Goal: Task Accomplishment & Management: Complete application form

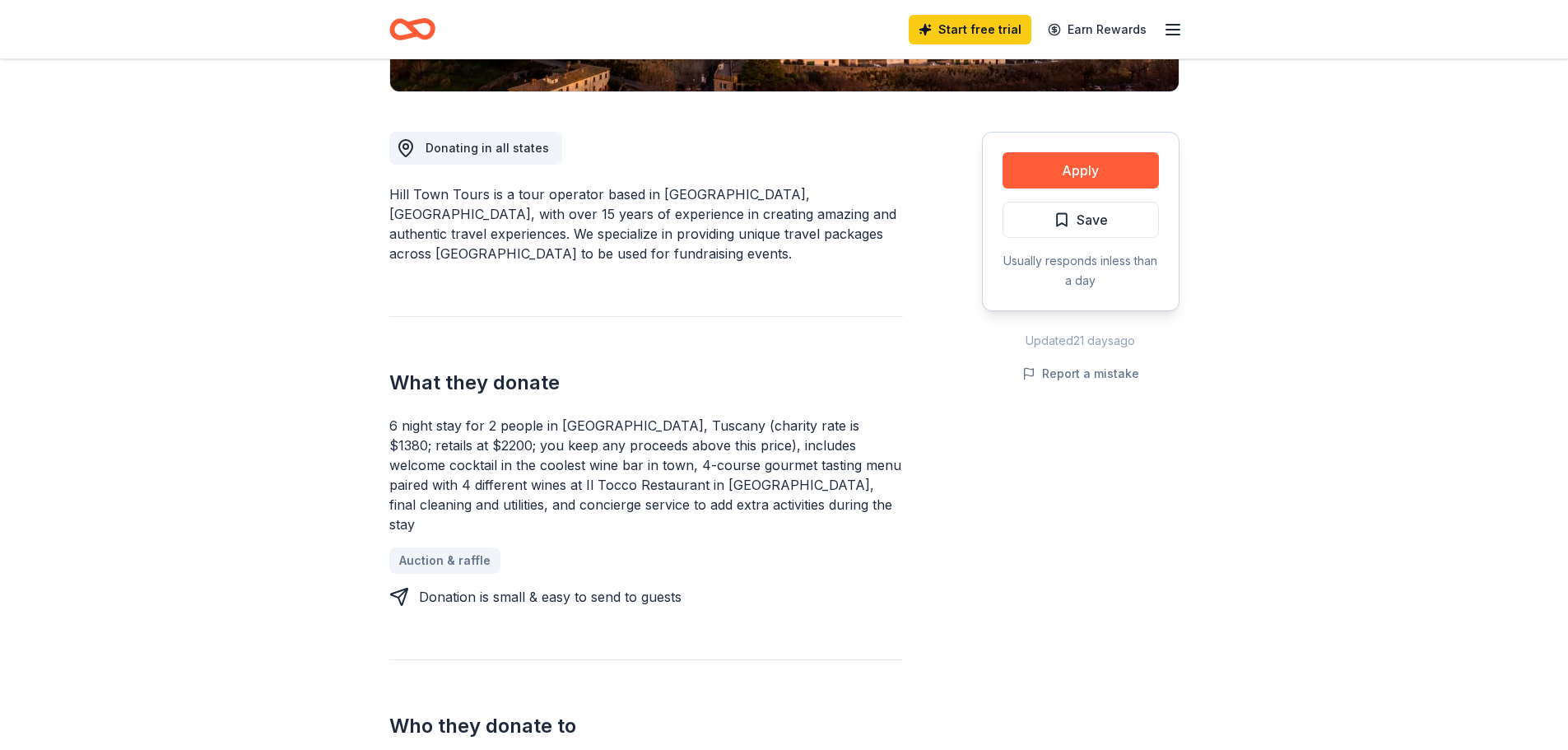
scroll to position [247, 0]
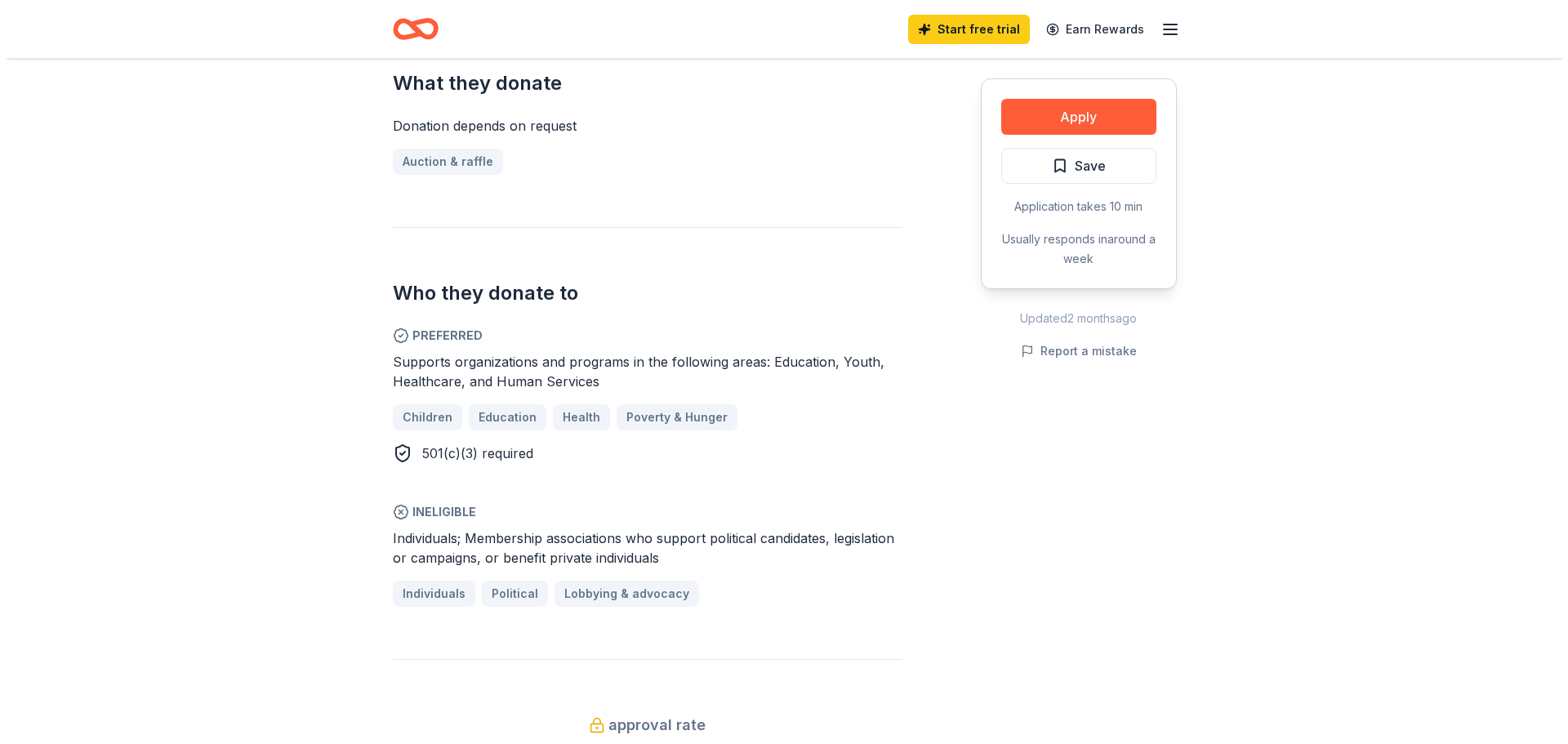
scroll to position [735, 0]
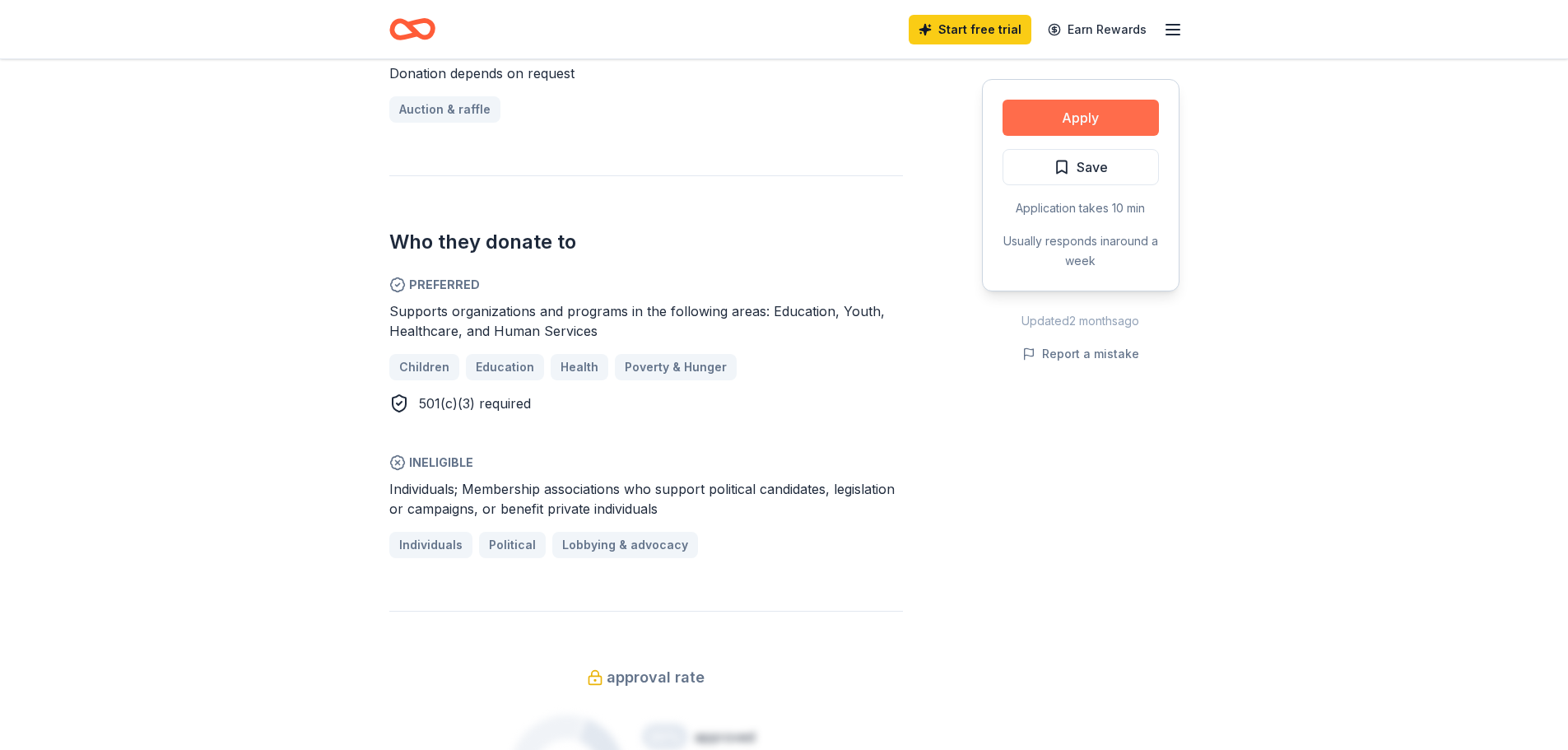
click at [1091, 106] on button "Apply" at bounding box center [1081, 117] width 157 height 37
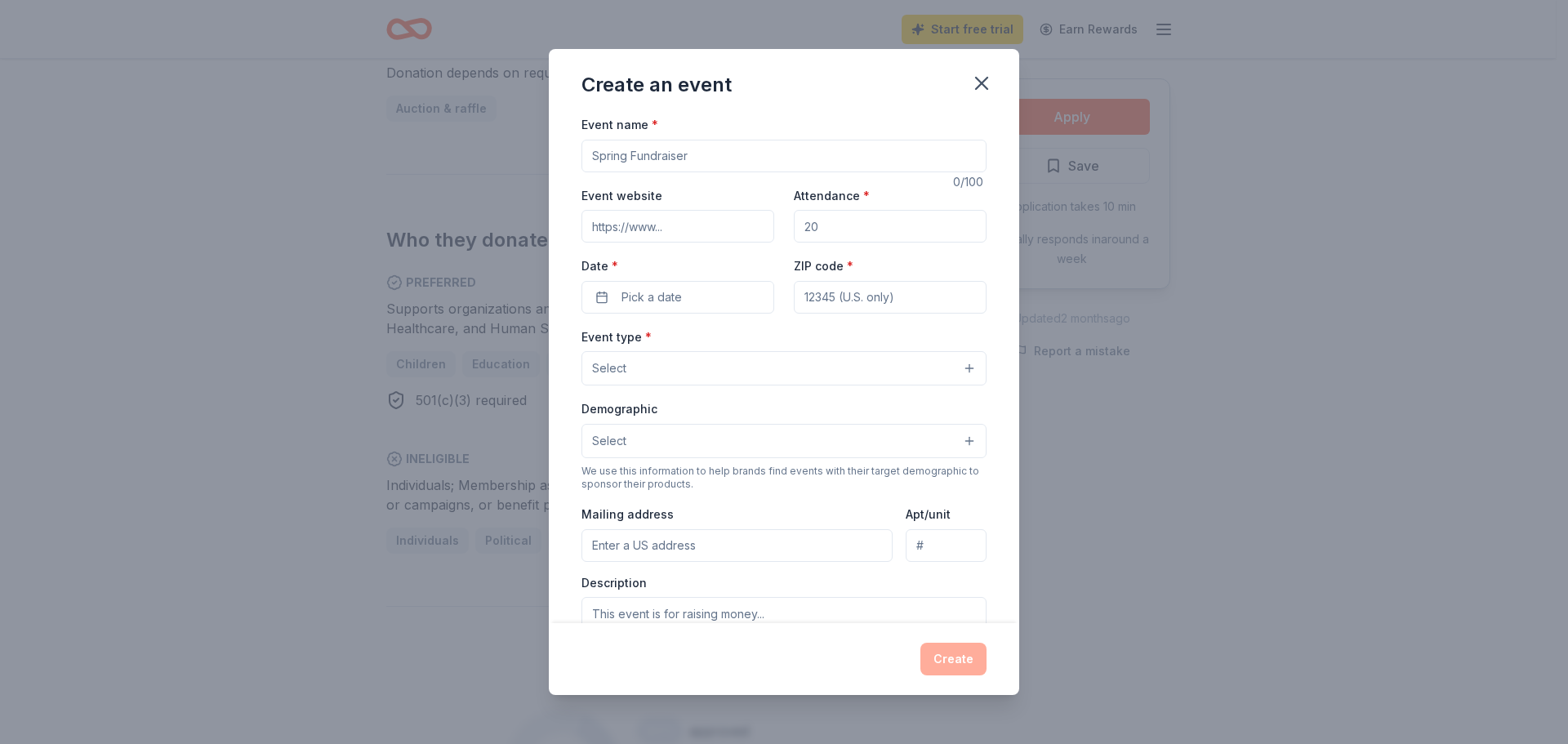
click at [711, 155] on input "Event name *" at bounding box center [784, 155] width 405 height 33
type input "SWAG Feild Trip For Education"
click at [686, 222] on input "Event website" at bounding box center [677, 226] width 193 height 33
type input "2014swag.org"
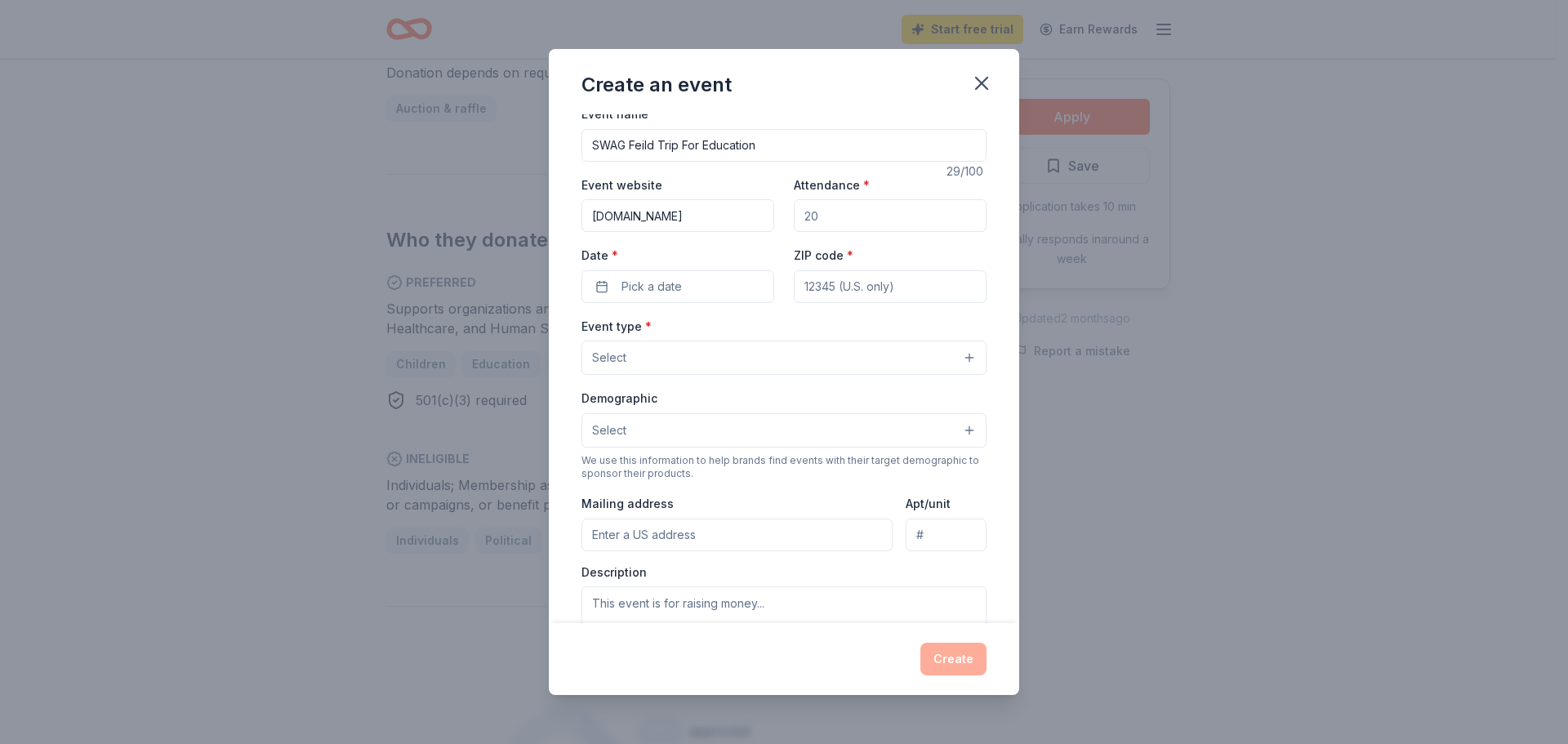
scroll to position [0, 0]
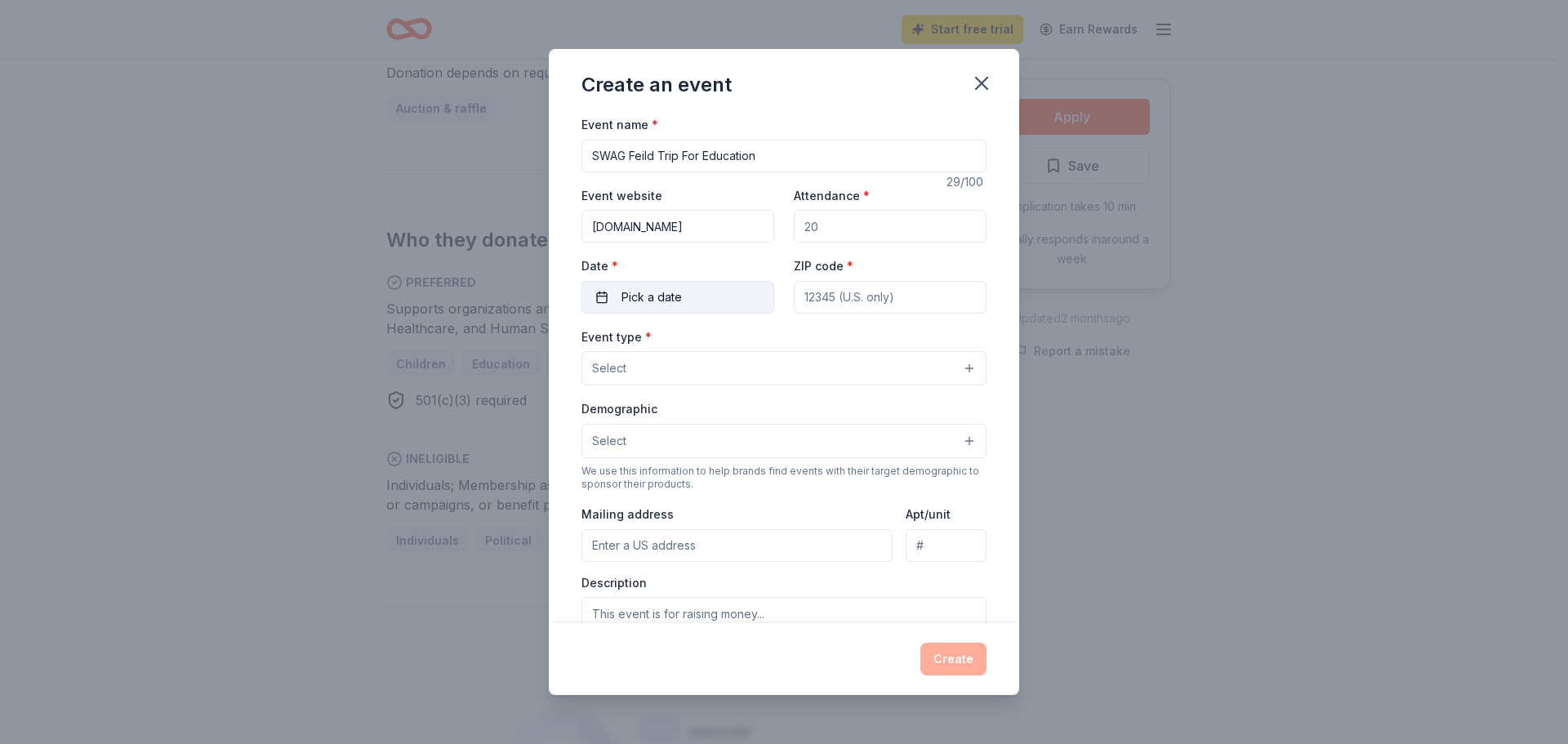
click at [696, 290] on button "Pick a date" at bounding box center [677, 297] width 193 height 33
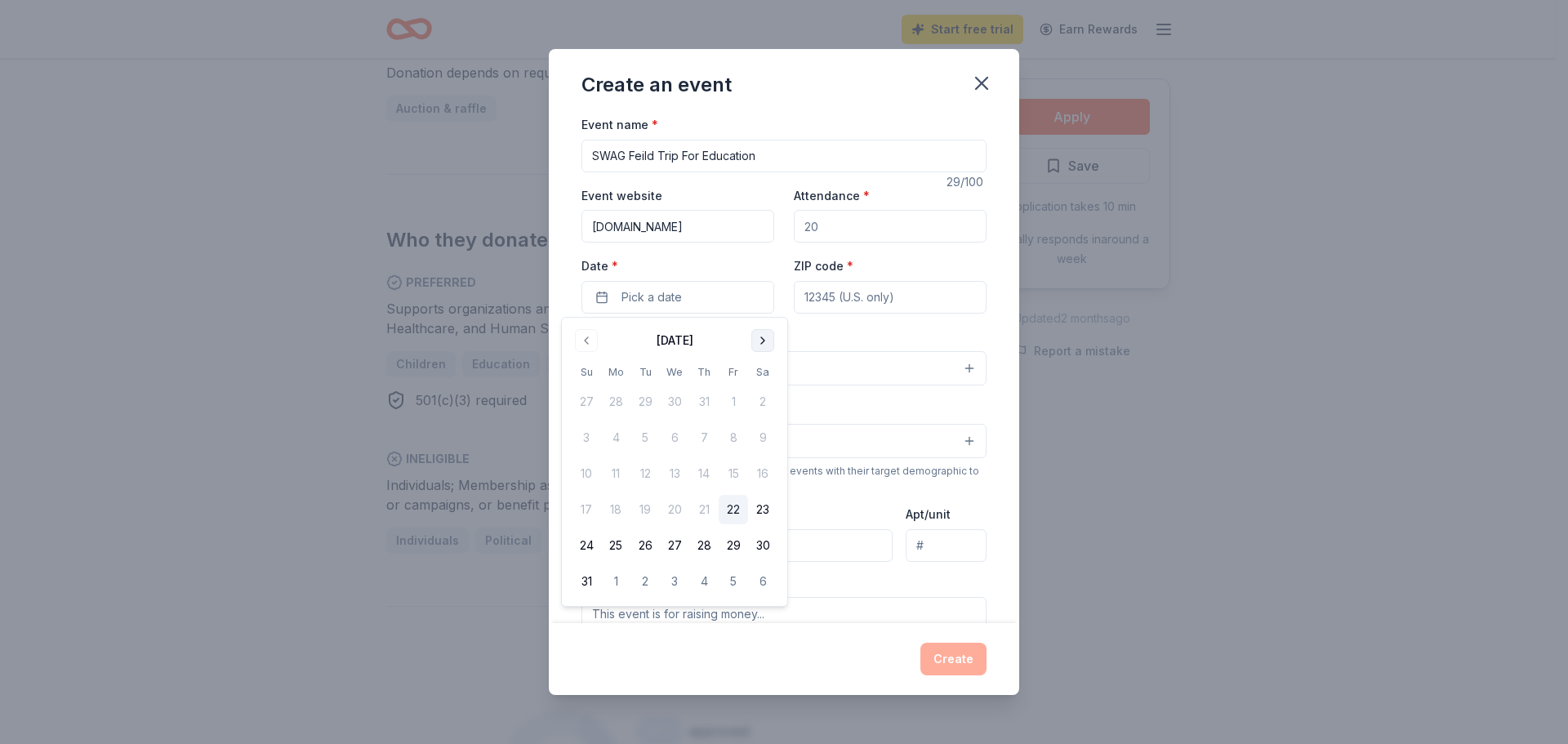
click at [761, 341] on button "Go to next month" at bounding box center [763, 340] width 23 height 23
click at [763, 508] on button "25" at bounding box center [763, 510] width 30 height 30
click at [999, 576] on div "Event name * SWAG Feild Trip For Education 29 /100 Event website 2014swag.org A…" at bounding box center [784, 368] width 471 height 509
click at [909, 302] on input "ZIP code *" at bounding box center [890, 297] width 193 height 33
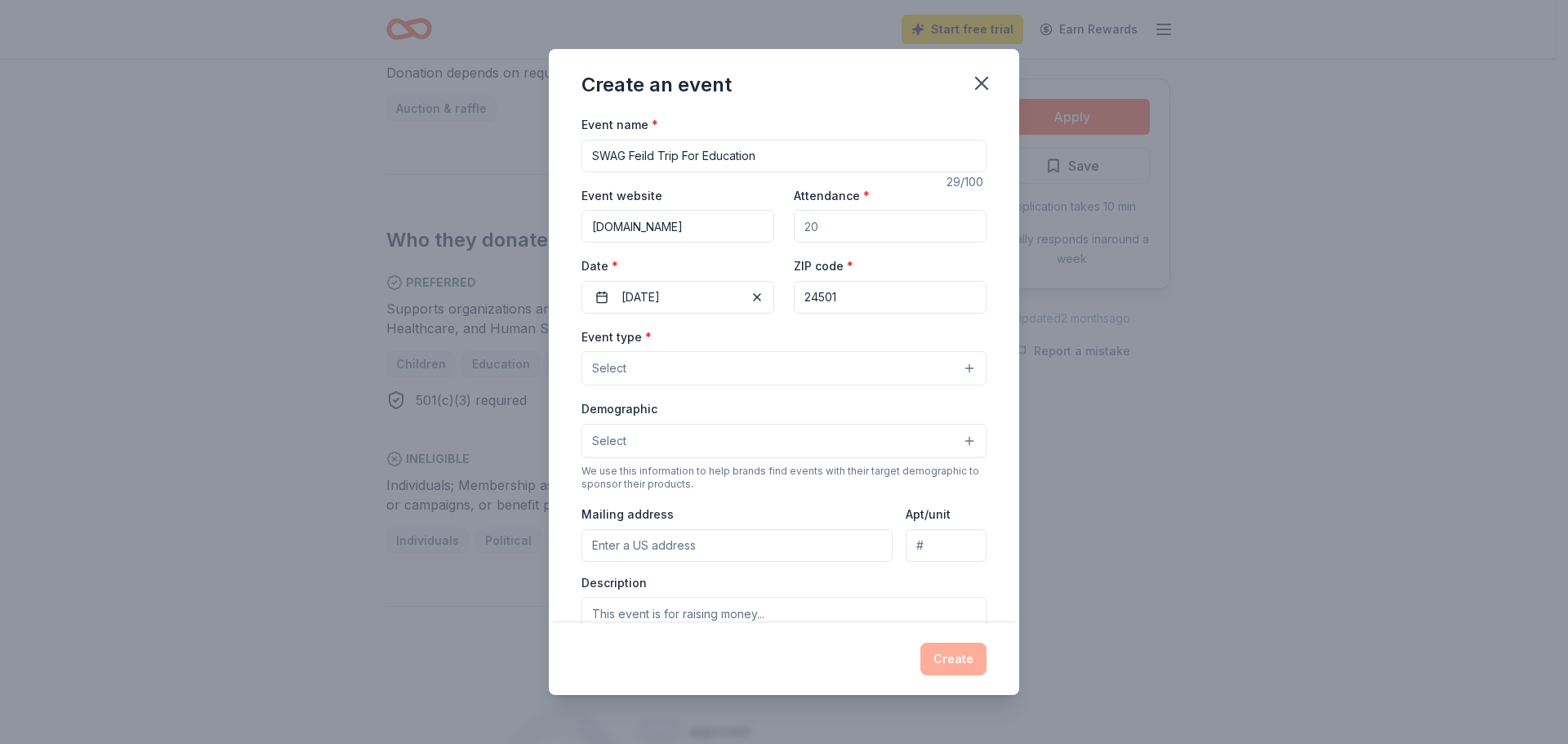
type input "24501"
click at [844, 229] on input "Attendance *" at bounding box center [890, 226] width 193 height 33
type input "30"
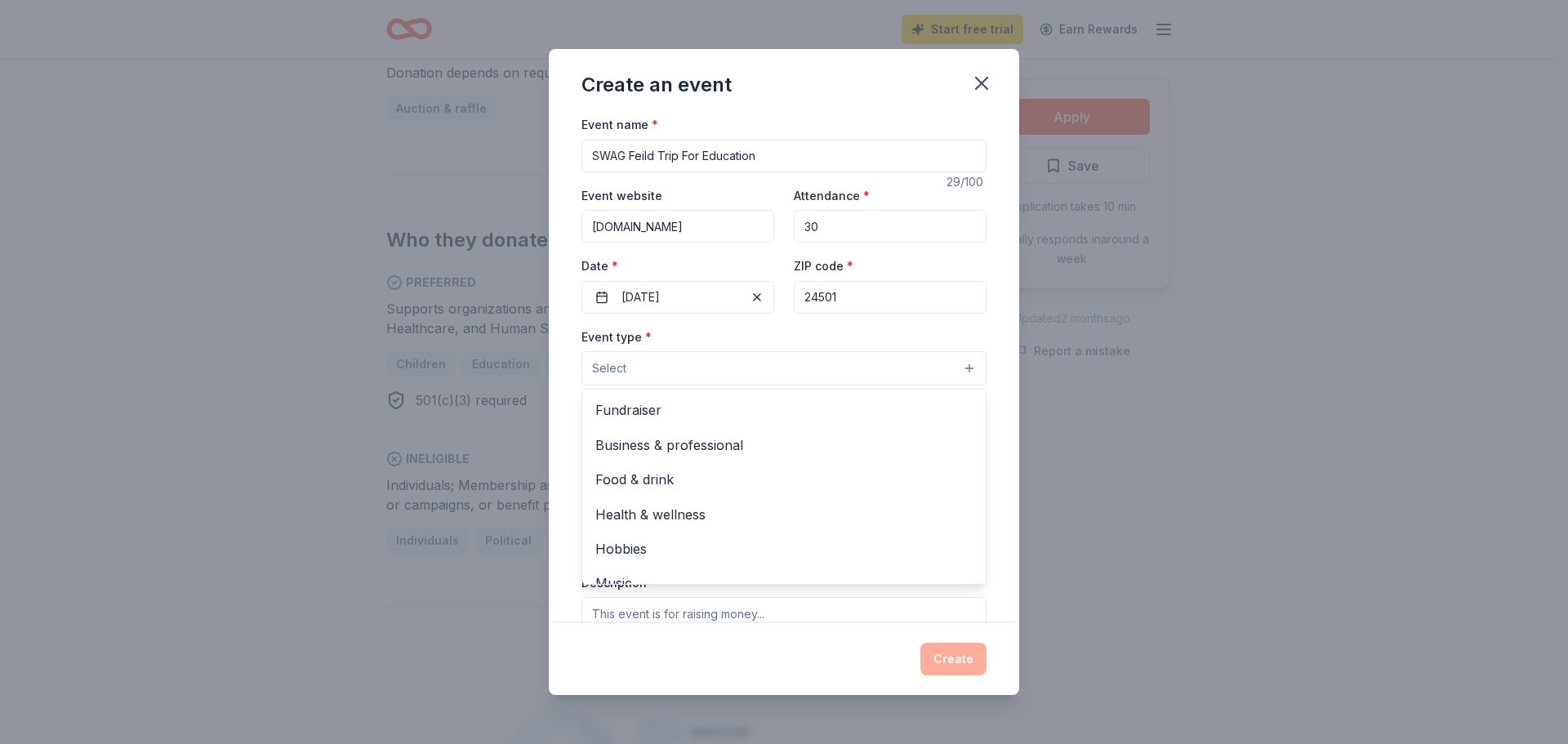
click at [956, 367] on button "Select" at bounding box center [784, 368] width 405 height 34
click at [662, 507] on span "Health & wellness" at bounding box center [784, 514] width 378 height 21
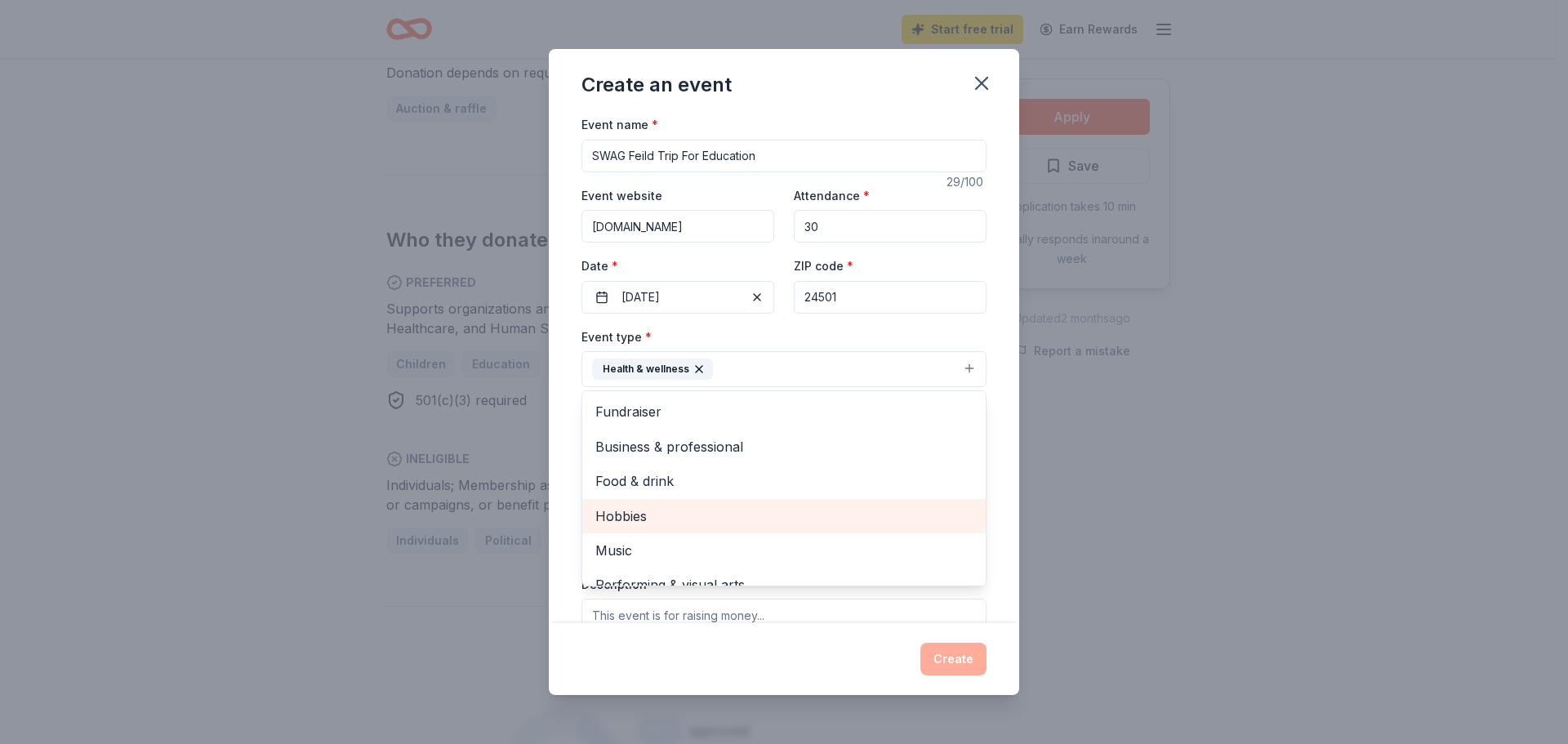
scroll to position [20, 0]
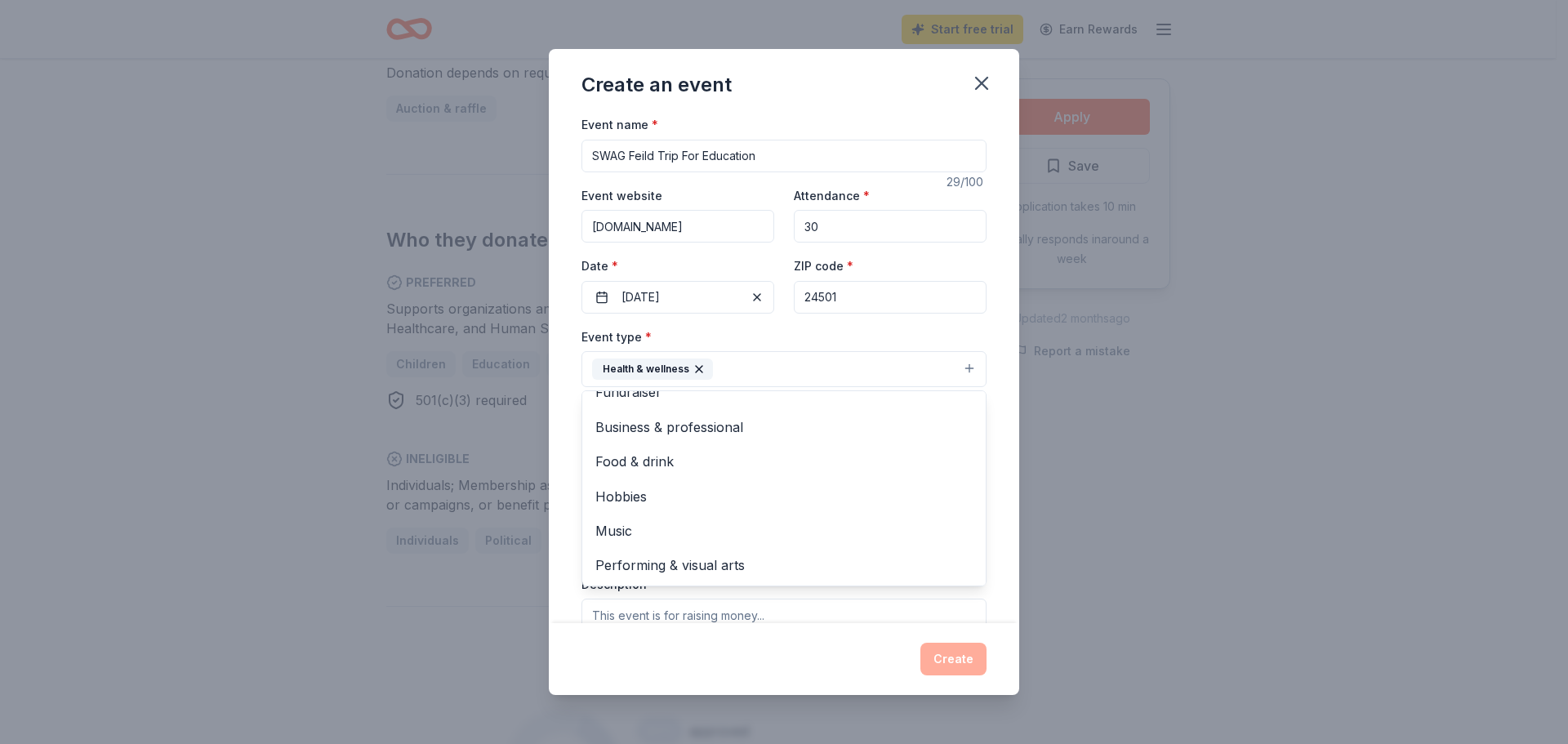
click at [1129, 560] on div "Create an event Event name * SWAG Feild Trip For Education 29 /100 Event websit…" at bounding box center [784, 372] width 1568 height 744
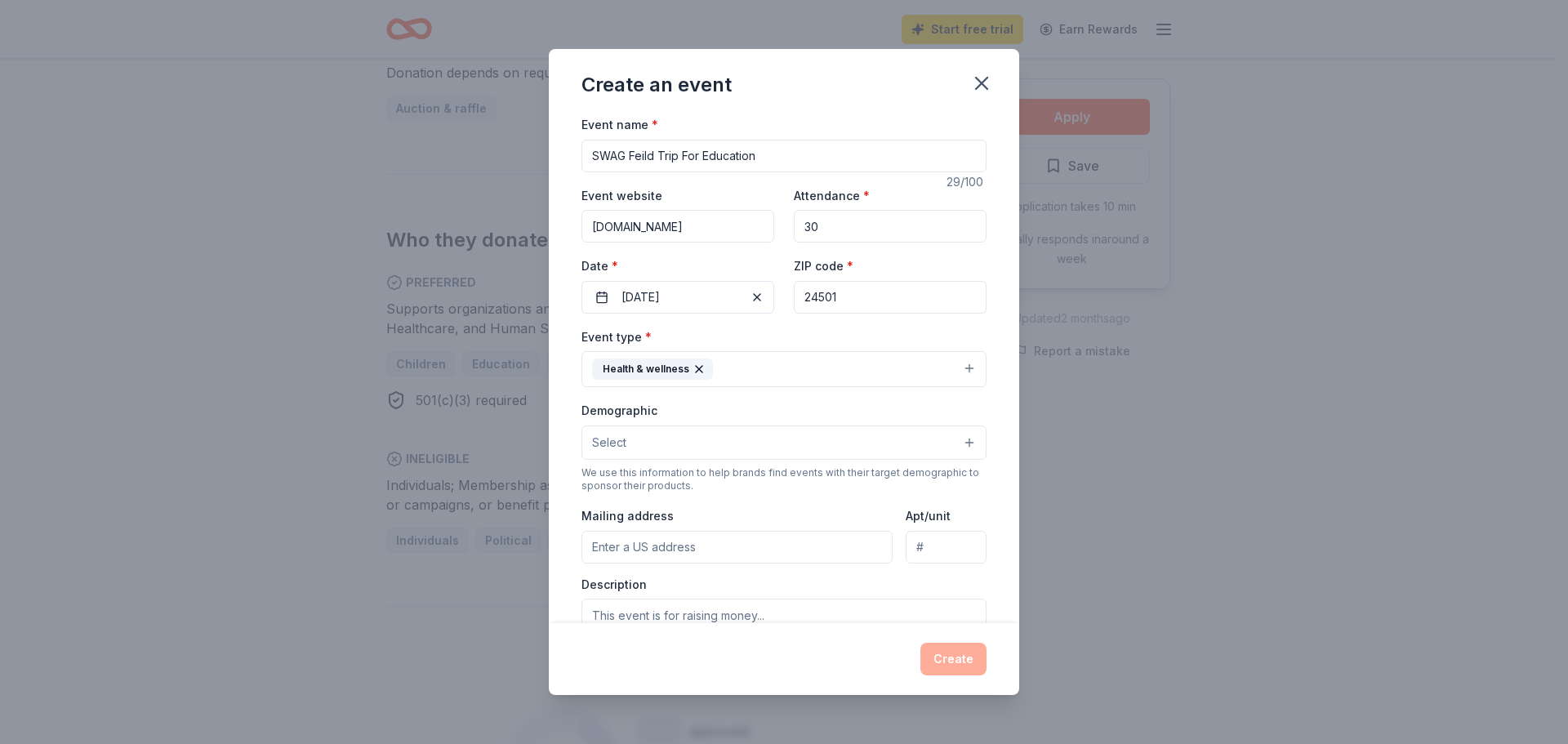
click at [959, 441] on button "Select" at bounding box center [784, 443] width 405 height 34
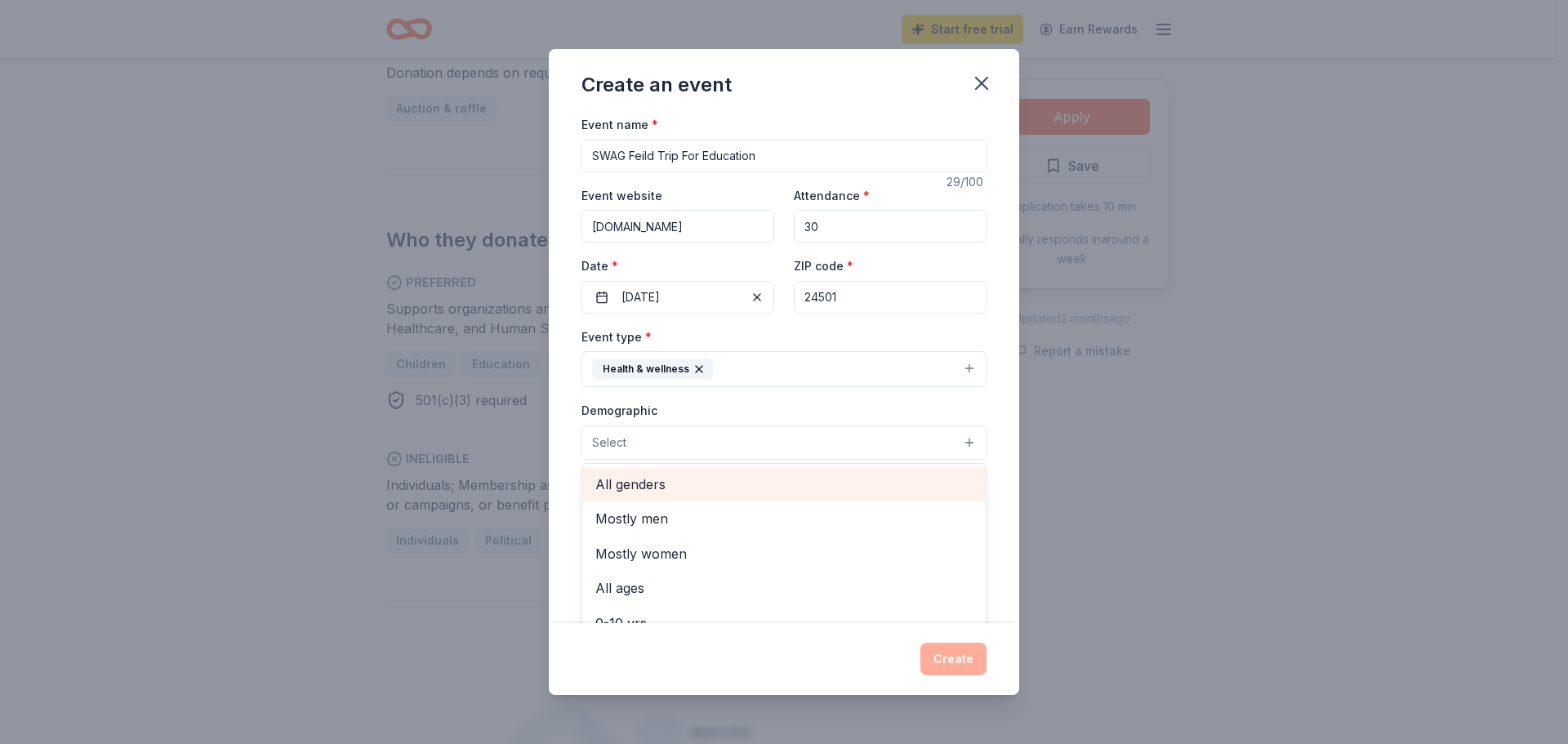
click at [634, 482] on span "All genders" at bounding box center [784, 484] width 378 height 21
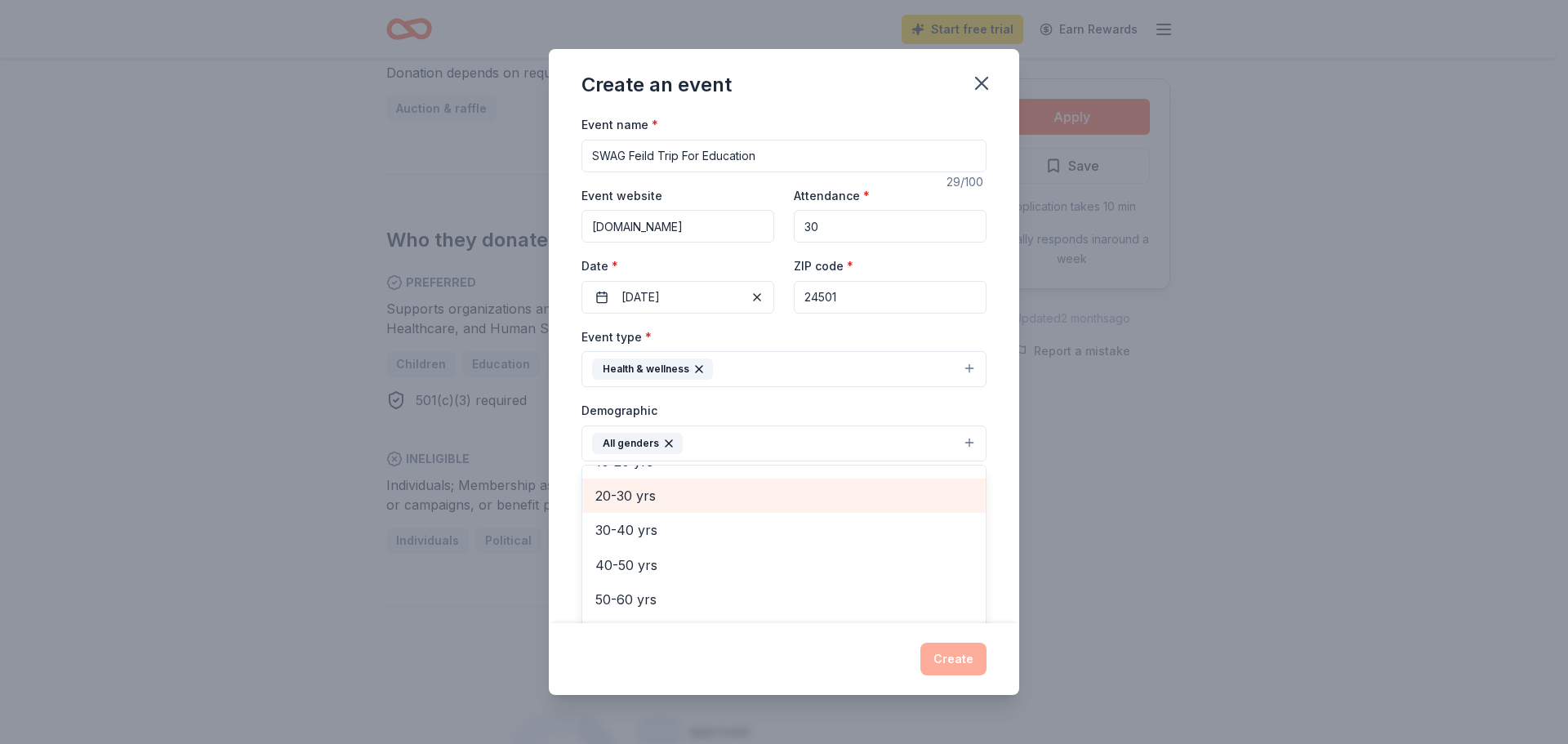
scroll to position [82, 0]
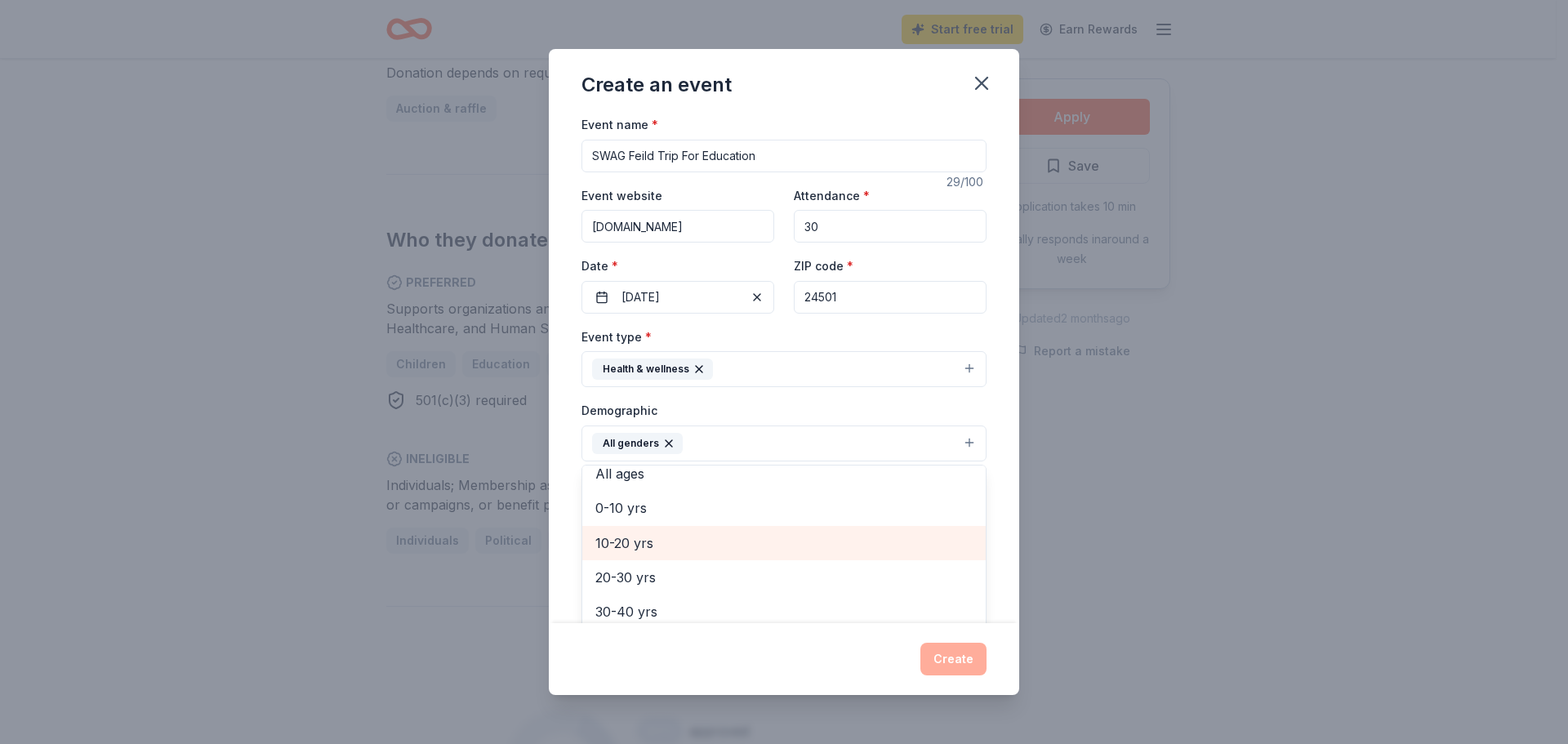
click at [632, 538] on span "10-20 yrs" at bounding box center [784, 543] width 378 height 21
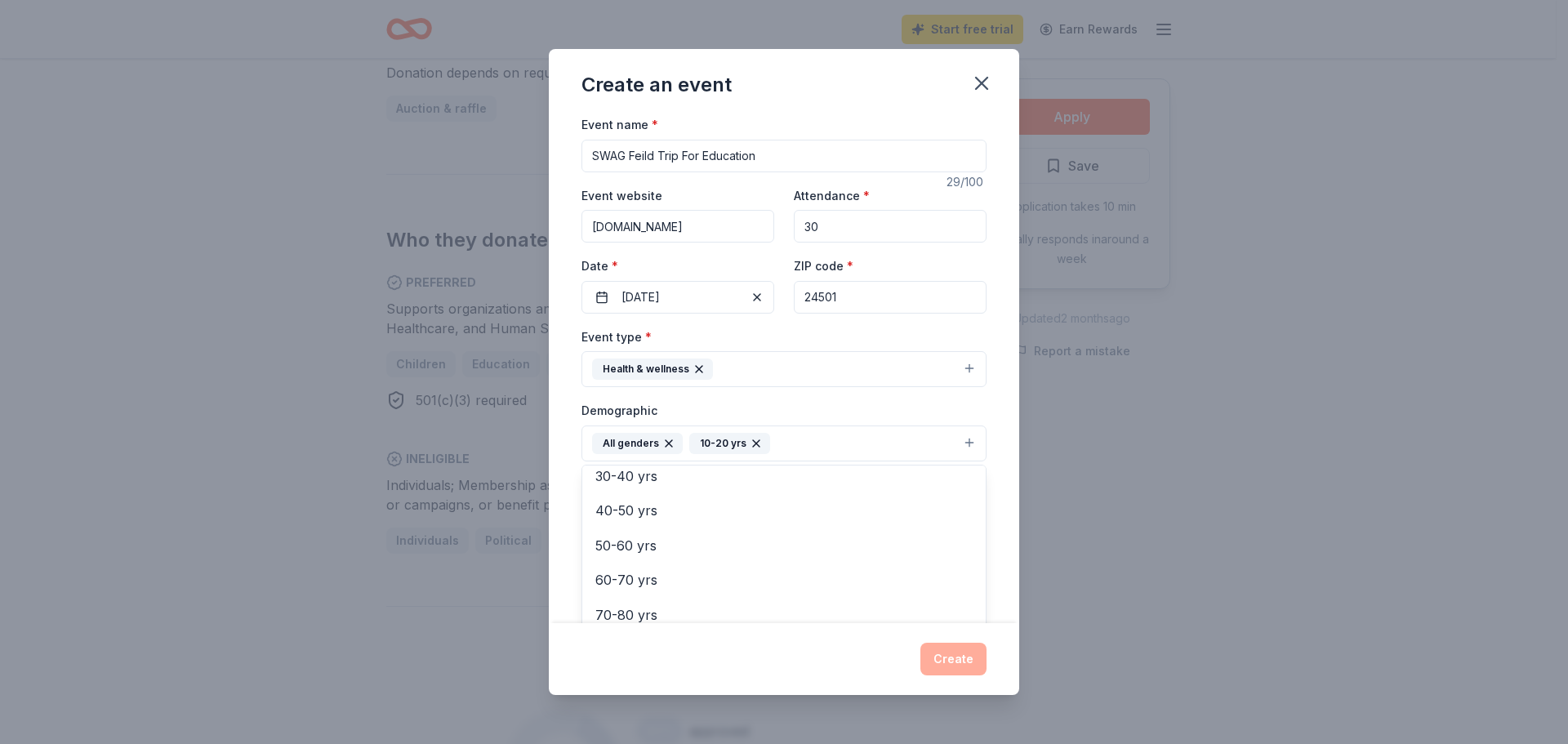
scroll to position [187, 0]
click at [951, 668] on div "Create an event Event name * SWAG Feild Trip For Education 29 /100 Event websit…" at bounding box center [784, 372] width 471 height 646
click at [751, 439] on icon "button" at bounding box center [756, 444] width 13 height 13
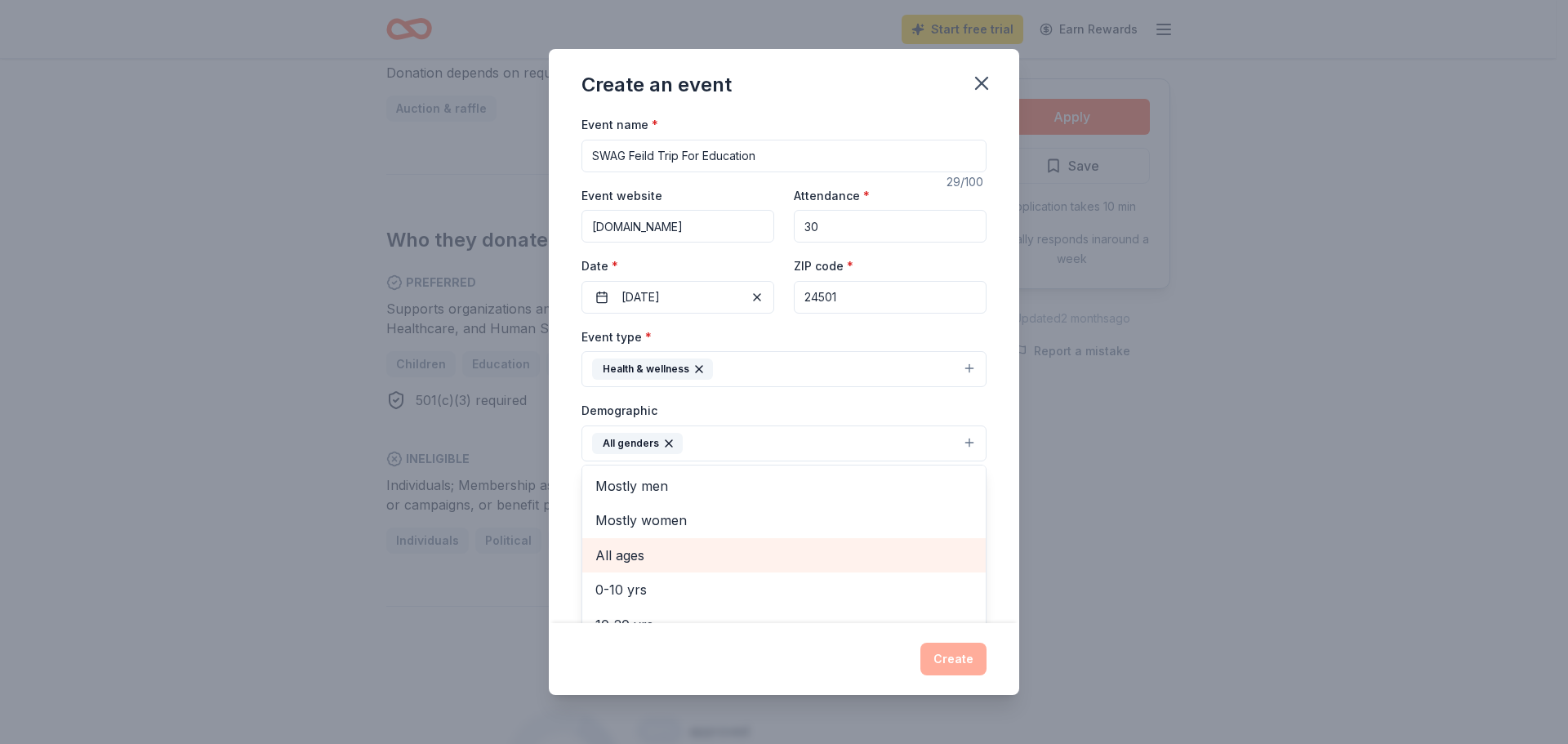
click at [629, 556] on span "All ages" at bounding box center [784, 555] width 378 height 21
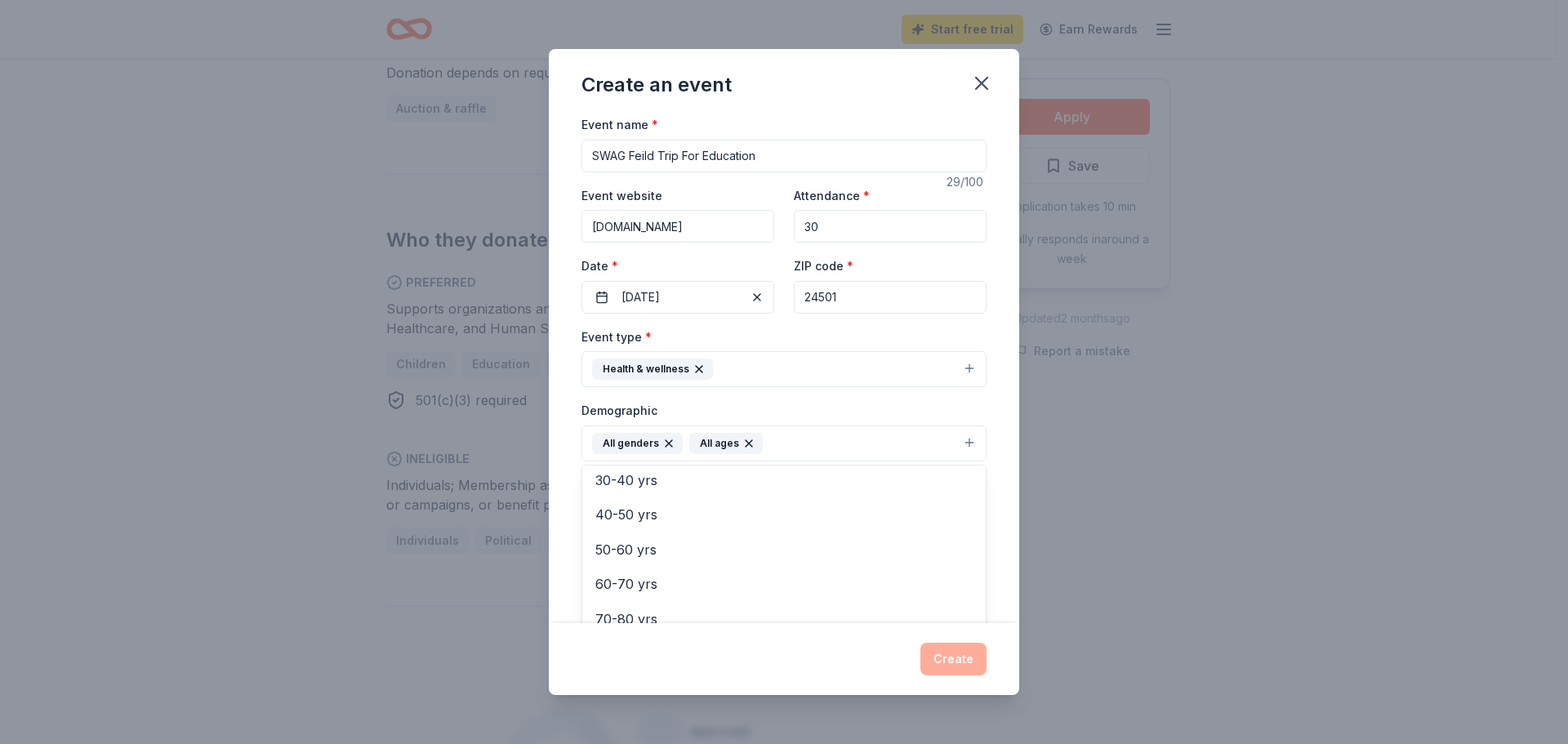
scroll to position [193, 0]
click at [947, 659] on div "Create an event Event name * SWAG Feild Trip For Education 29 /100 Event websit…" at bounding box center [784, 372] width 471 height 646
click at [612, 540] on input "Mailing address" at bounding box center [737, 549] width 312 height 33
type input "328 Peninsular Street"
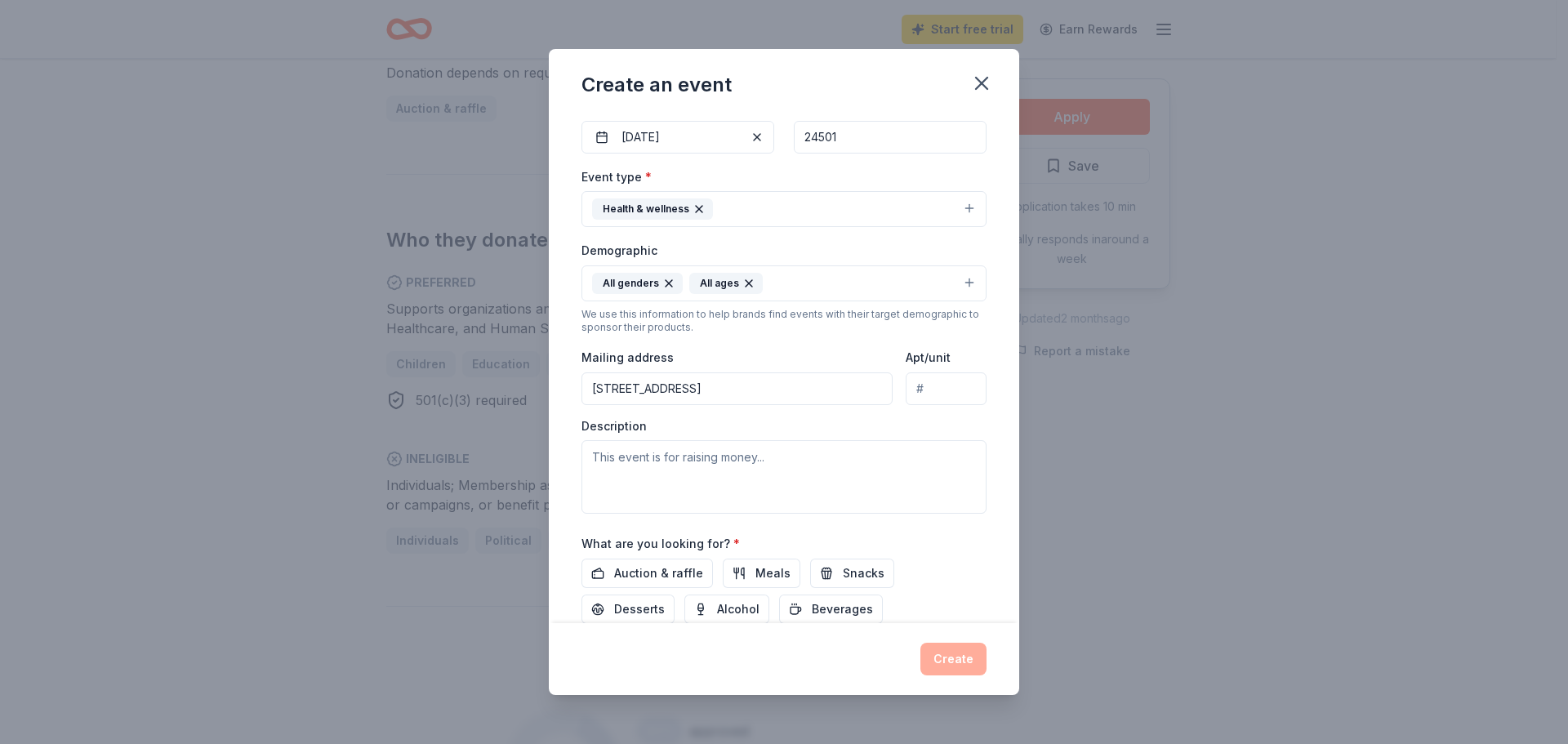
scroll to position [164, 0]
click at [779, 457] on textarea at bounding box center [784, 473] width 405 height 73
type textarea "this ievent is"
drag, startPoint x: 669, startPoint y: 451, endPoint x: 578, endPoint y: 447, distance: 91.1
click at [578, 447] on div "Event name * SWAG Feild Trip For Education 29 /100 Event website 2014swag.org A…" at bounding box center [784, 368] width 471 height 509
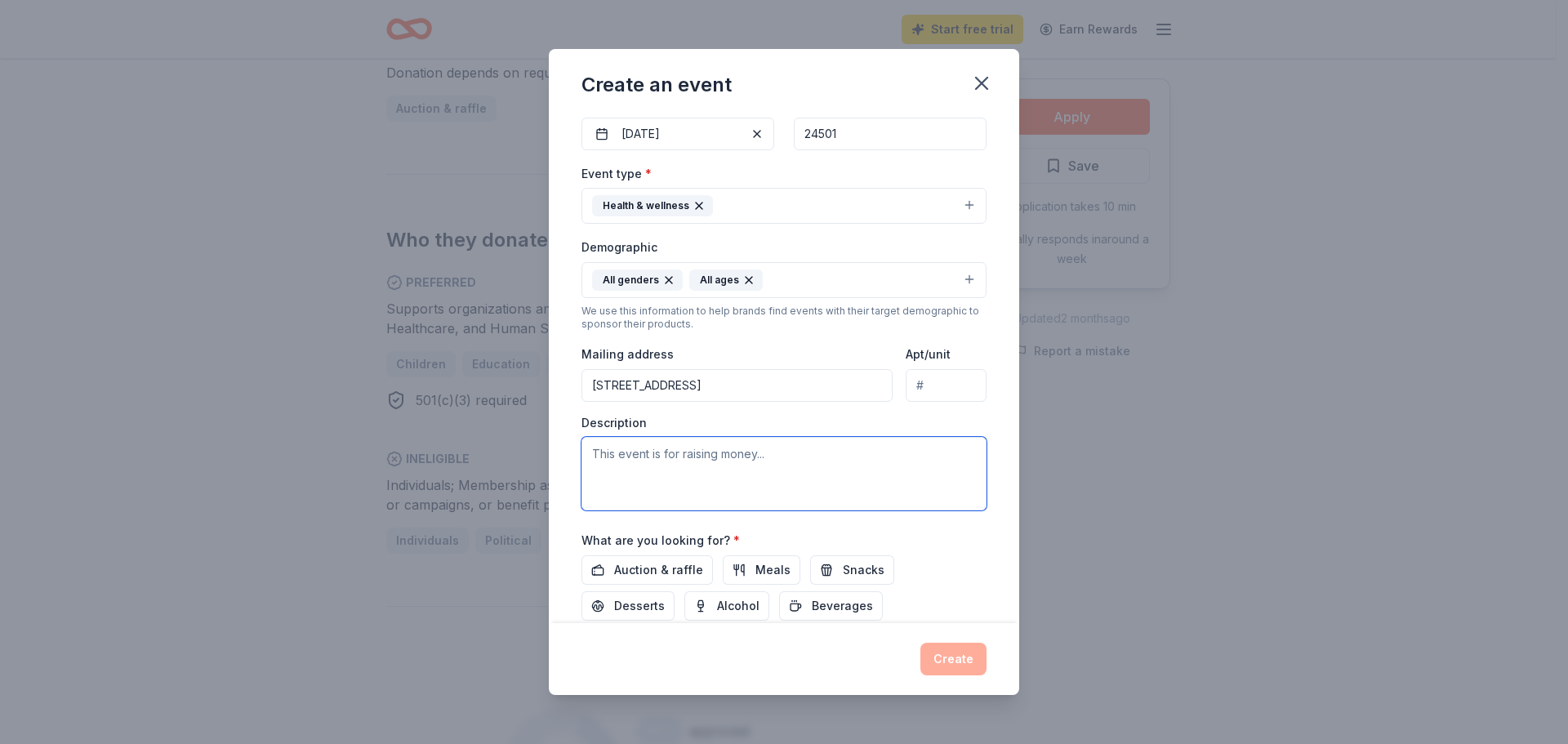
click at [615, 456] on textarea at bounding box center [784, 473] width 405 height 73
paste textarea "Our foundation is raising funds to provide an educational field trip experience…"
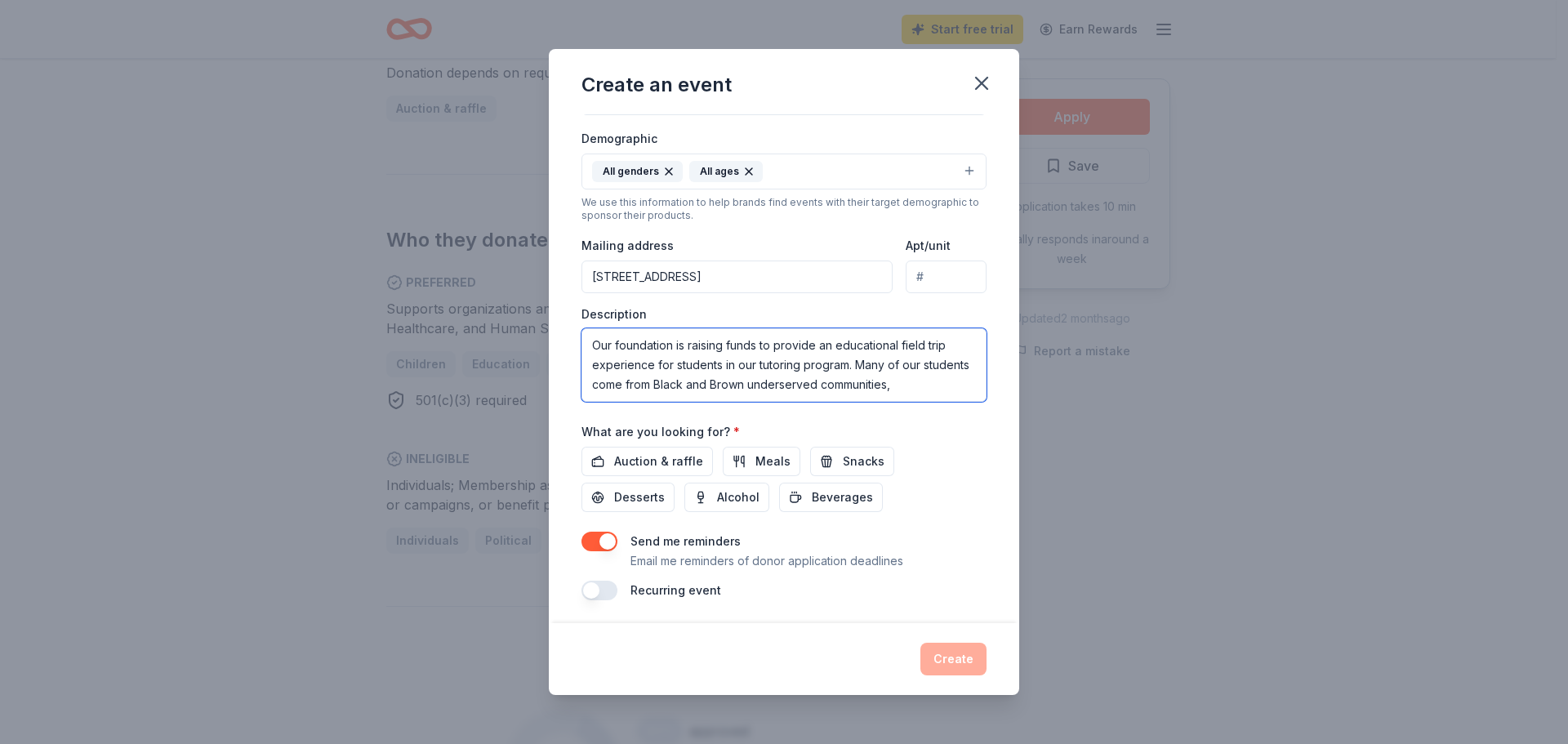
scroll to position [275, 0]
paste textarea "it is an opportunity to expand horizons, inspire curiosity, and connect classro…"
click at [631, 390] on textarea "Our foundation is raising funds to provide an educational field trip experience…" at bounding box center [784, 362] width 405 height 73
click at [925, 390] on textarea "Our foundation is raising funds to provide an educational field trip experience…" at bounding box center [784, 362] width 405 height 73
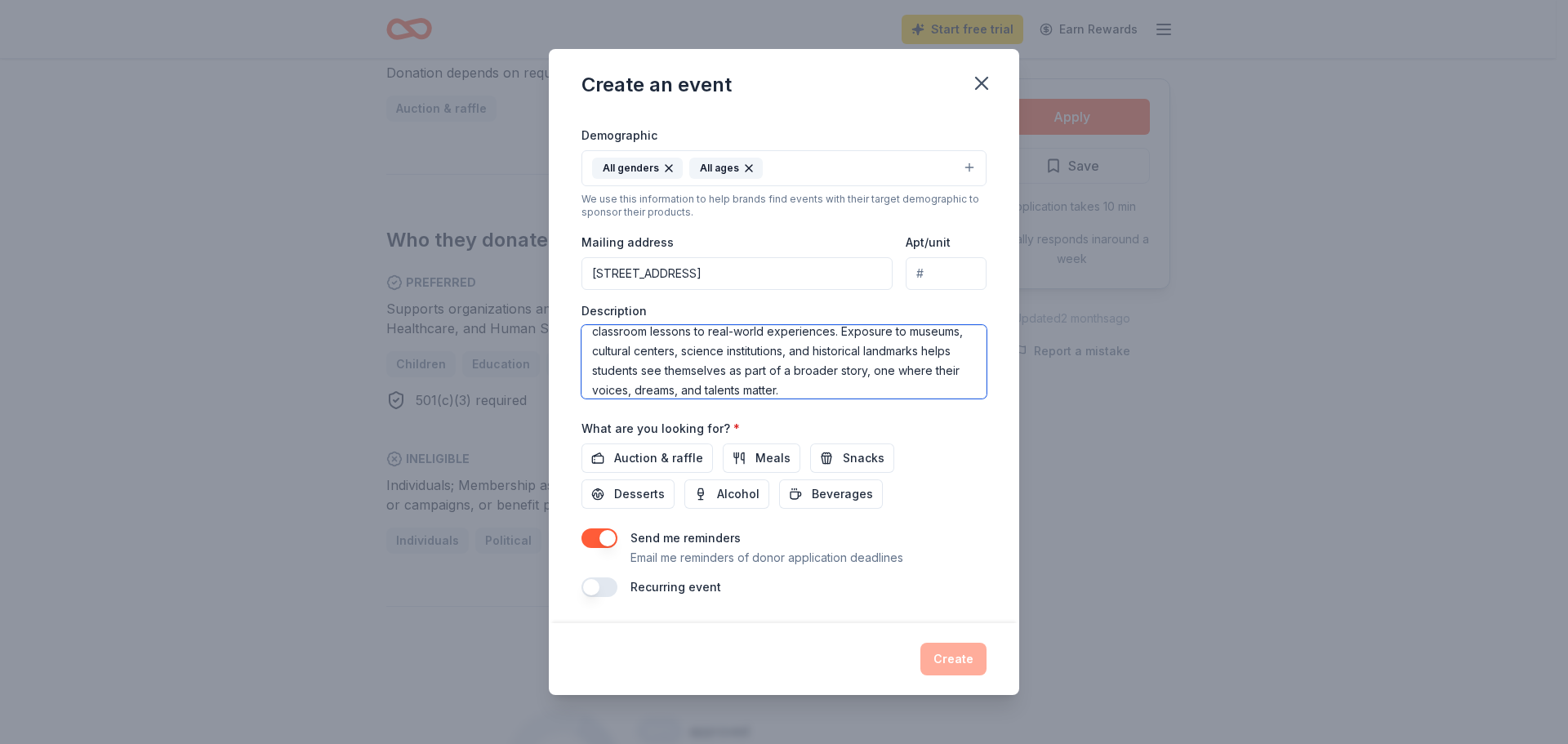
paste textarea "For many of our students, this will be their first time visiting spaces that ce…"
paste textarea "Your donation will help cover transportation, meals, admission costs, and educa…"
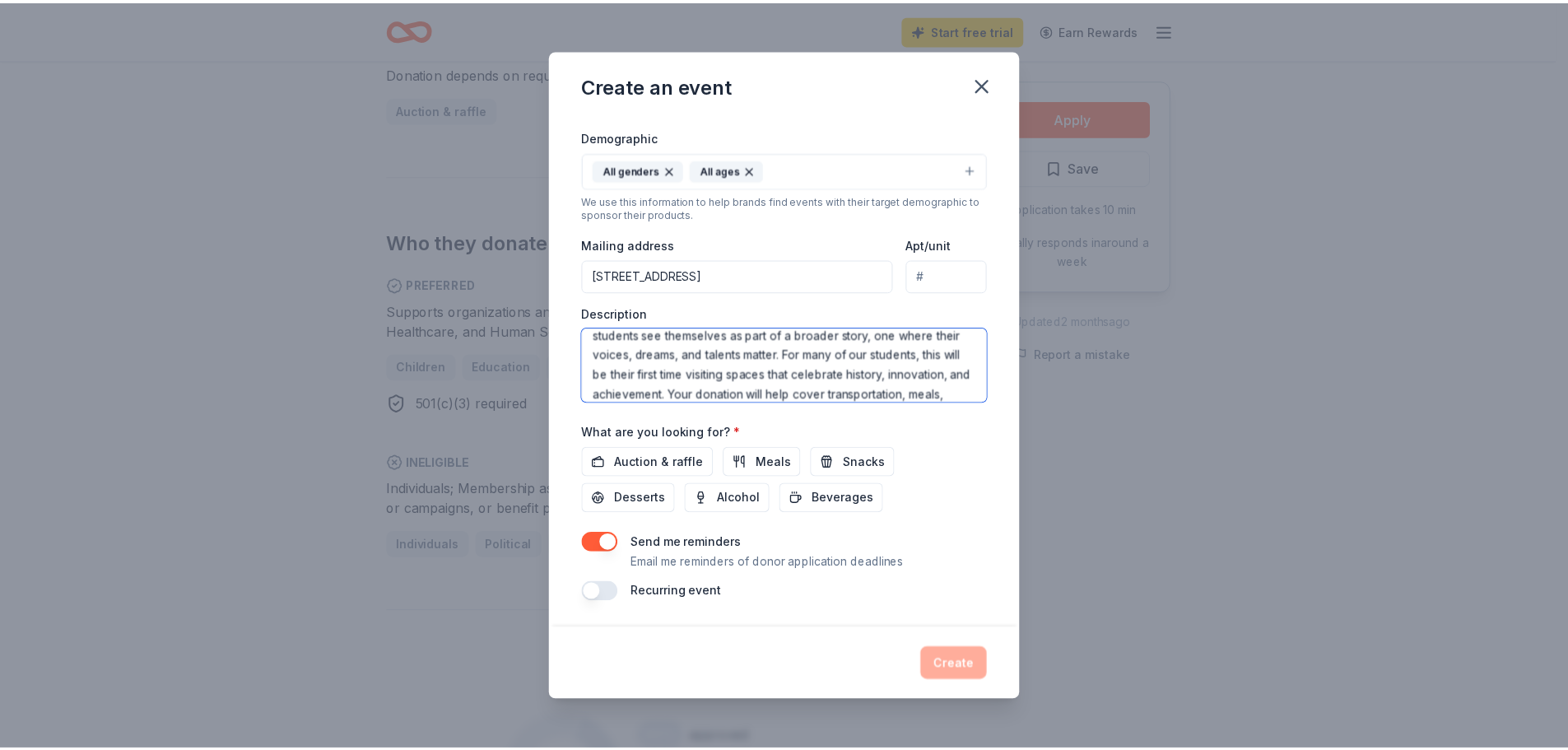
scroll to position [188, 0]
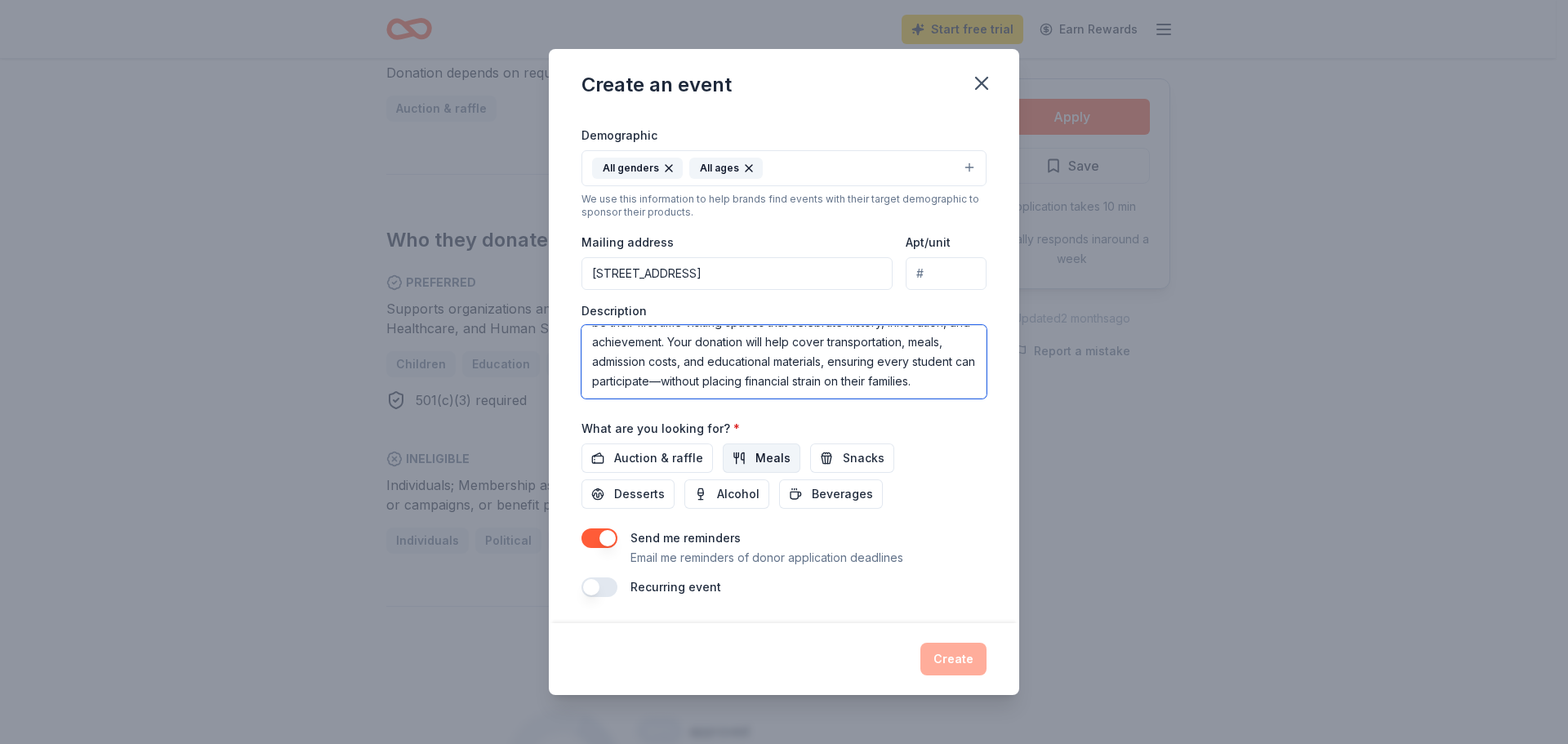
type textarea "Our foundation is raising funds to provide an educational field trip experience…"
click at [748, 456] on button "Meals" at bounding box center [761, 458] width 77 height 30
click at [843, 453] on span "Snacks" at bounding box center [863, 458] width 42 height 20
click at [840, 494] on span "Beverages" at bounding box center [843, 494] width 61 height 20
click at [961, 656] on button "Create" at bounding box center [953, 658] width 66 height 33
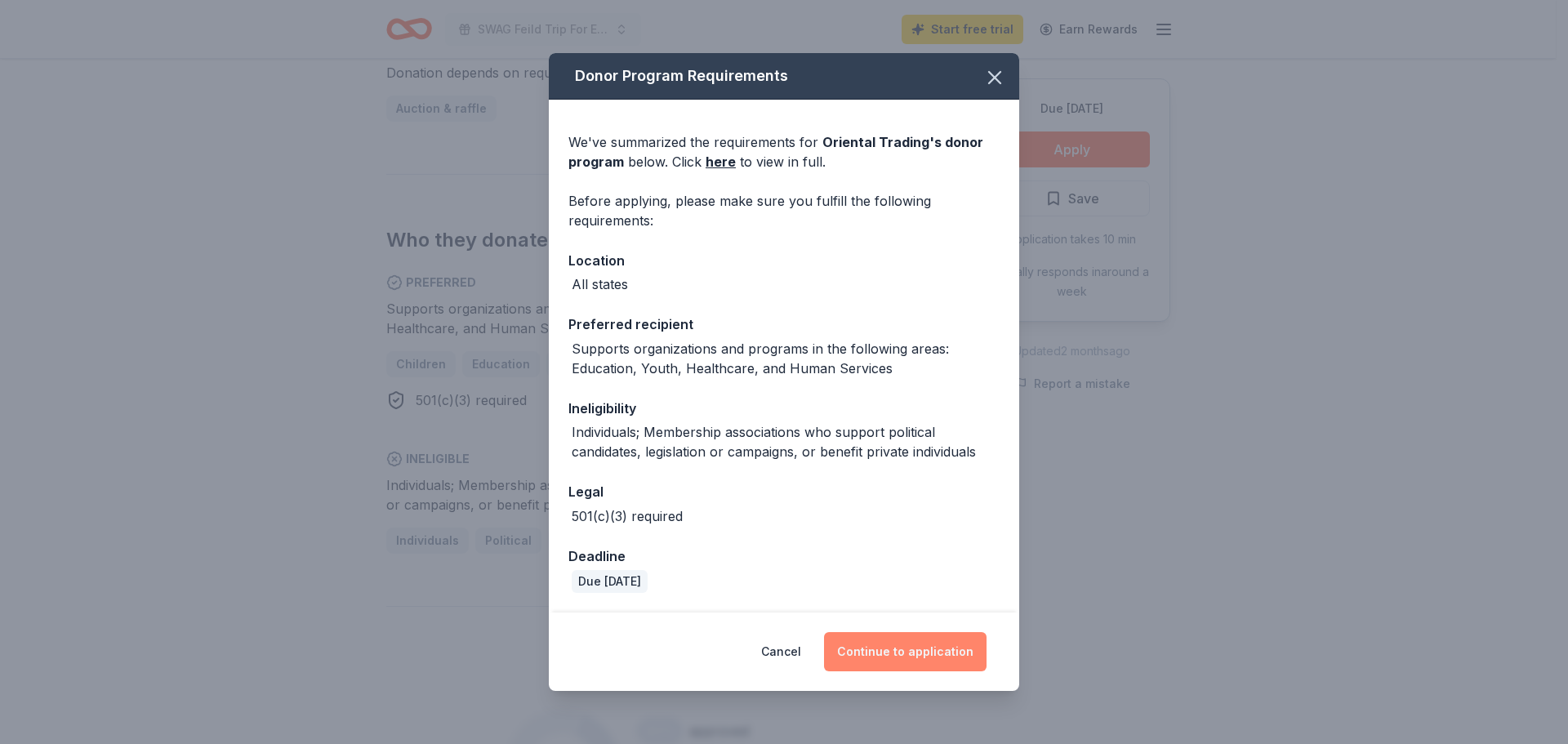
click at [902, 647] on button "Continue to application" at bounding box center [905, 652] width 163 height 39
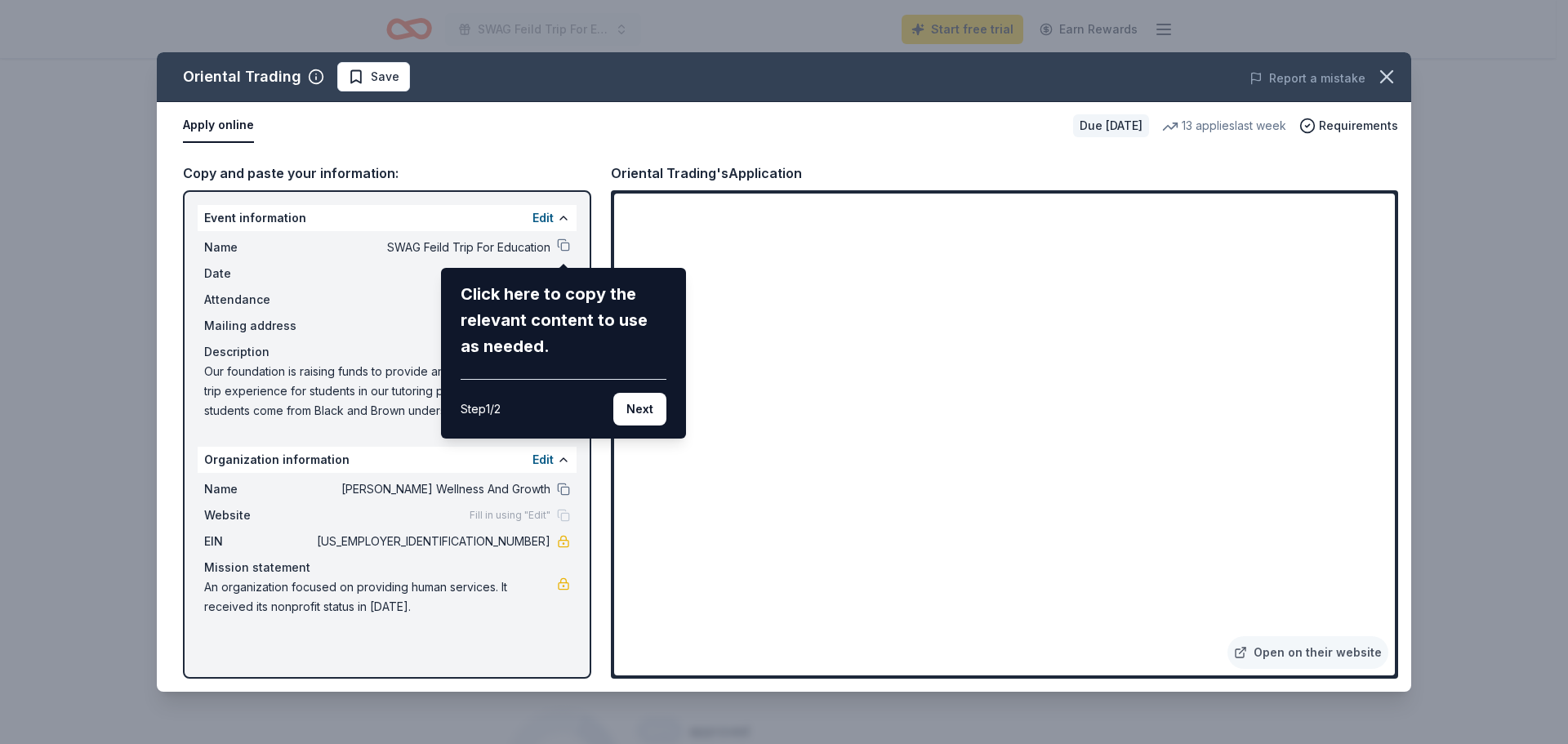
click at [1362, 205] on div "Oriental Trading Save Report a mistake Apply online Due in 36 days 13 applies l…" at bounding box center [784, 372] width 1255 height 640
click at [644, 415] on button "Next" at bounding box center [640, 408] width 53 height 33
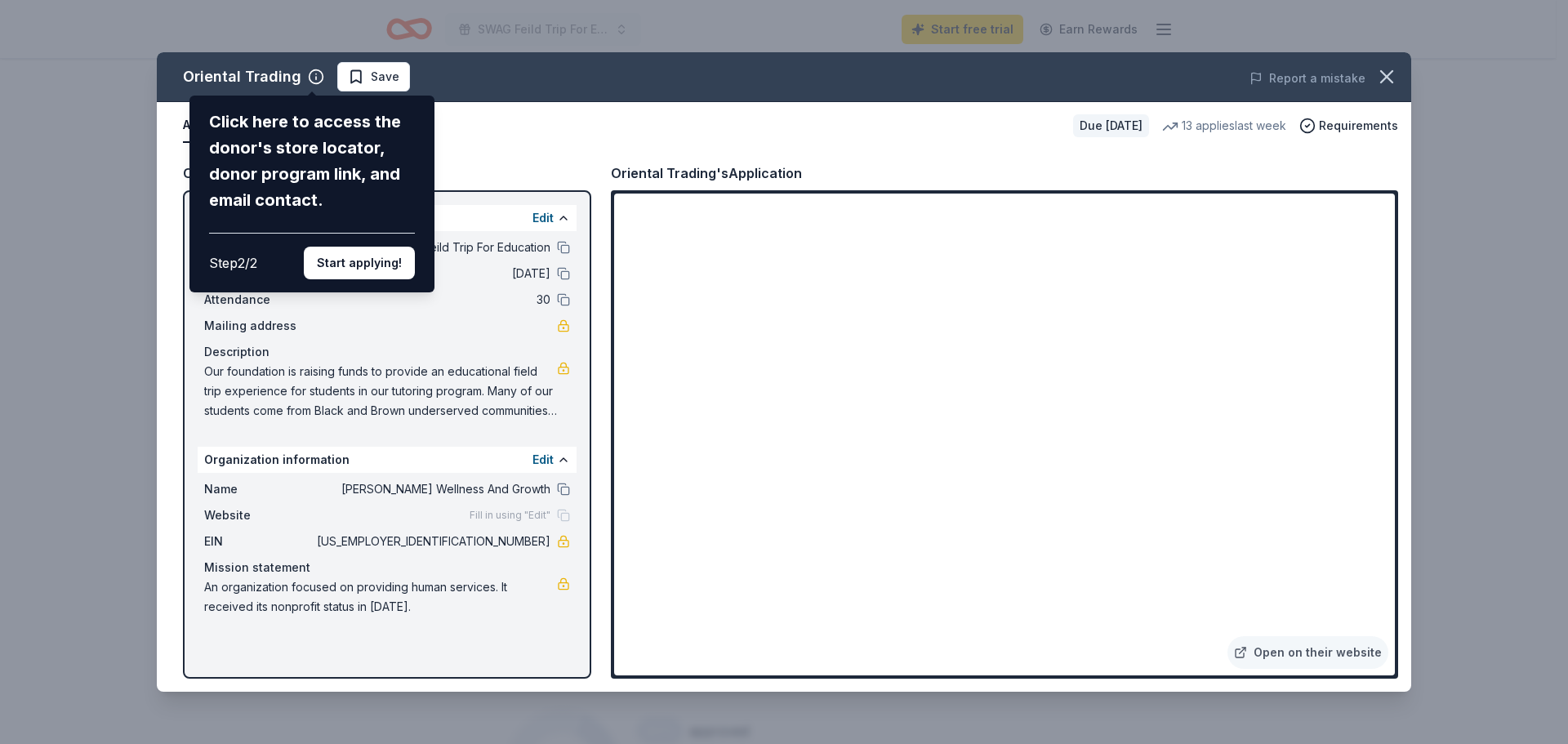
click at [373, 77] on div "Oriental Trading Click here to access the donor's store locator, donor program …" at bounding box center [784, 372] width 1255 height 640
click at [347, 77] on div "Oriental Trading Click here to access the donor's store locator, donor program …" at bounding box center [784, 372] width 1255 height 640
click at [340, 270] on button "Start applying!" at bounding box center [359, 262] width 111 height 33
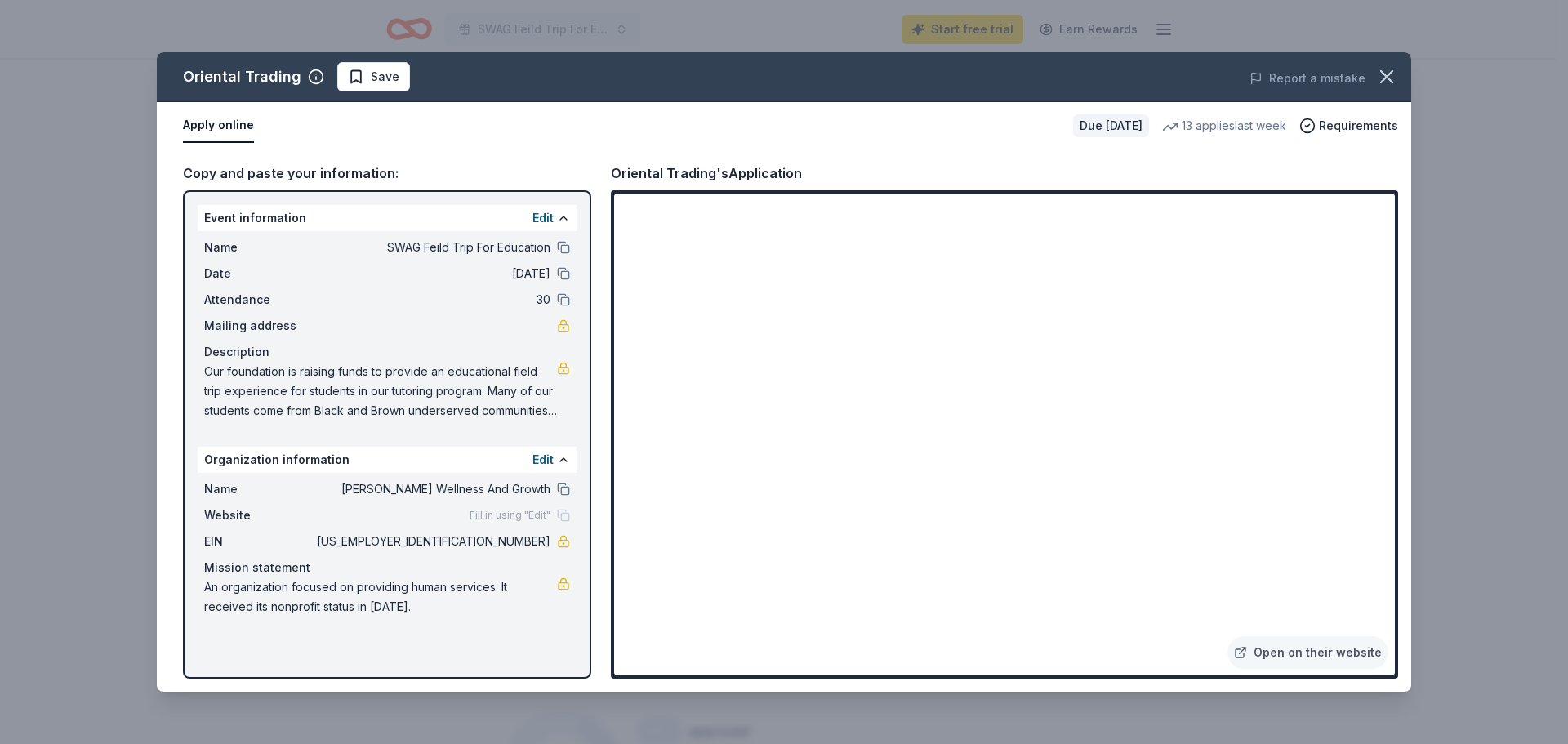
click at [1493, 511] on div "Oriental Trading Save Report a mistake Apply online Due in 36 days 13 applies l…" at bounding box center [784, 372] width 1568 height 744
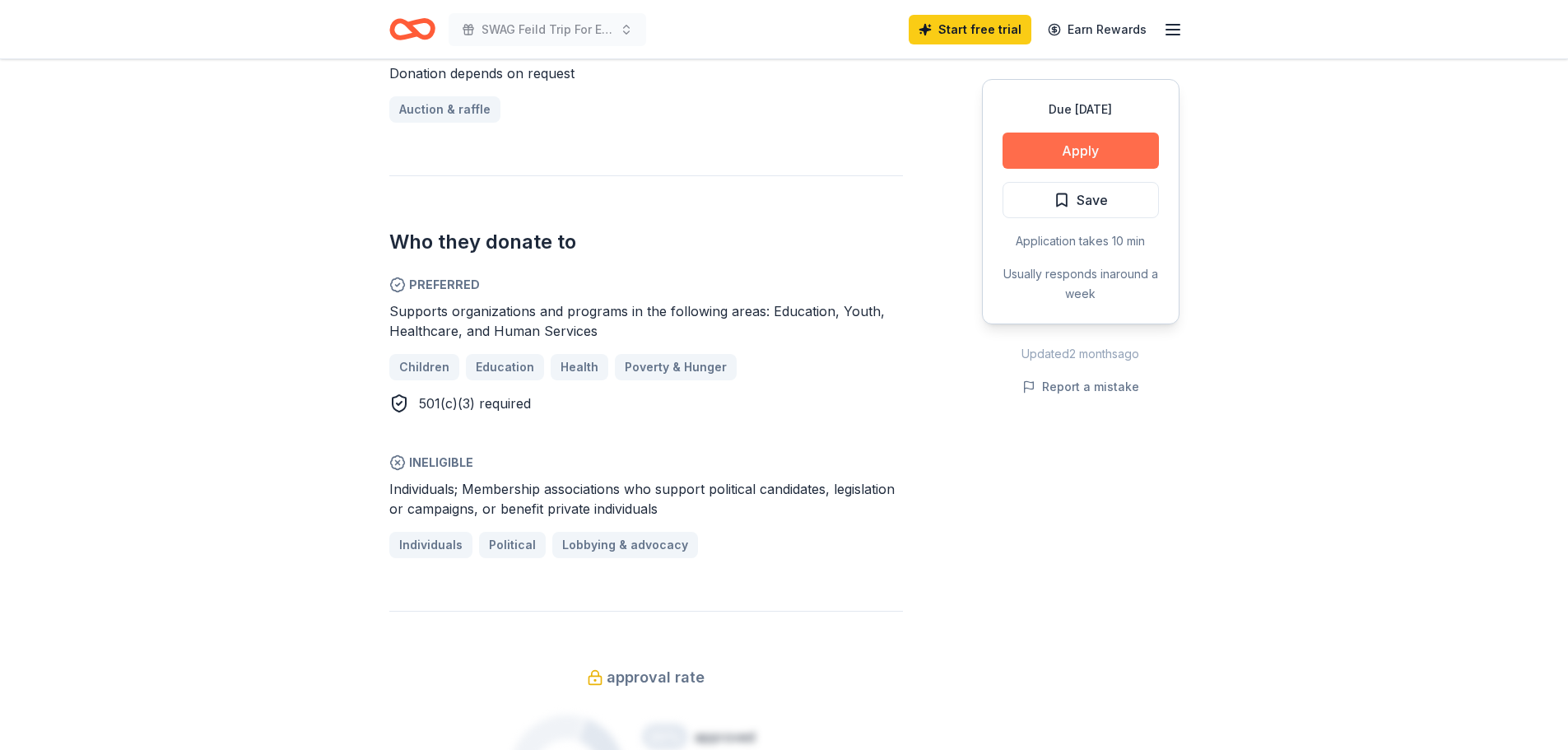
click at [1085, 145] on button "Apply" at bounding box center [1081, 150] width 157 height 37
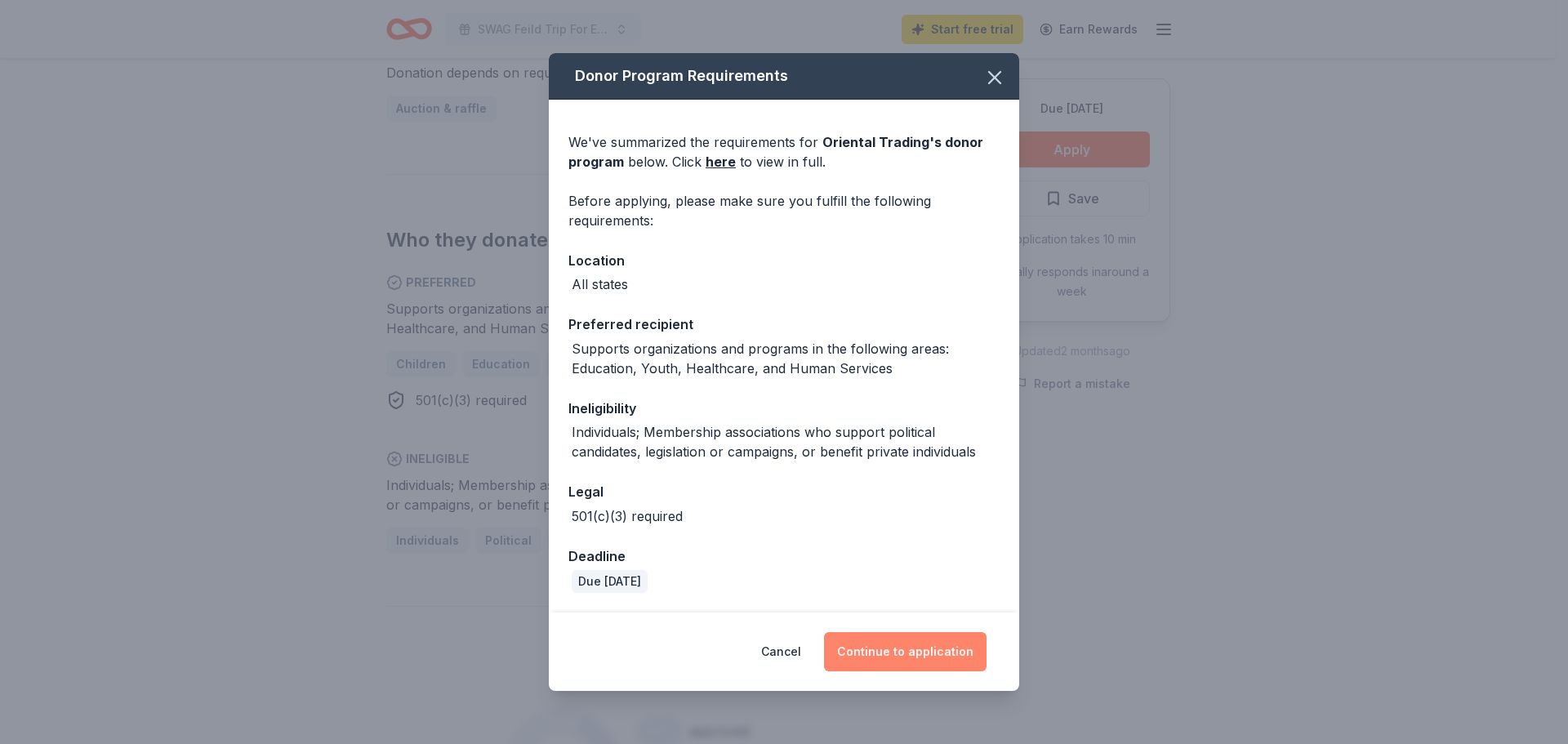
click at [904, 651] on button "Continue to application" at bounding box center [905, 652] width 163 height 39
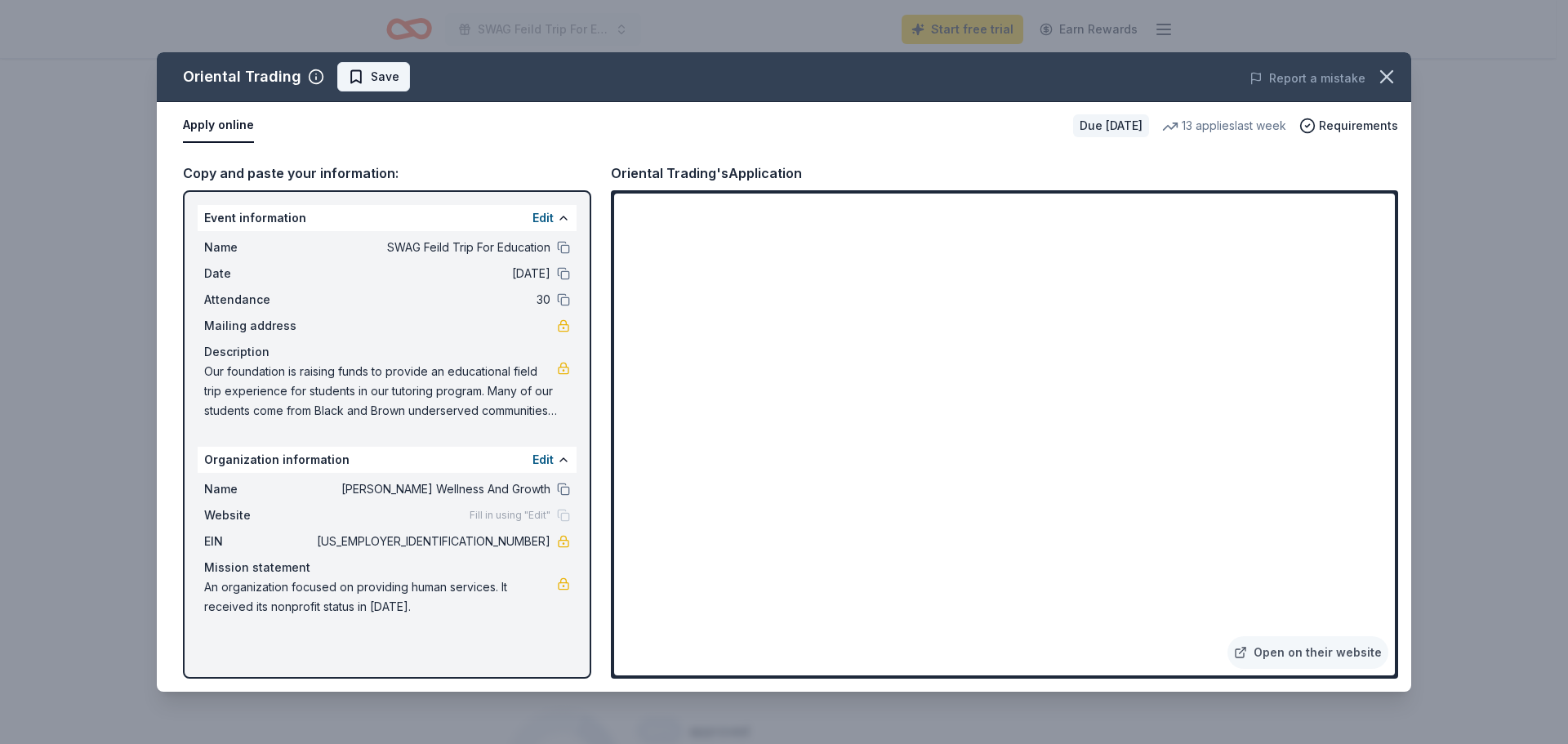
click at [362, 74] on span "Save" at bounding box center [373, 76] width 51 height 20
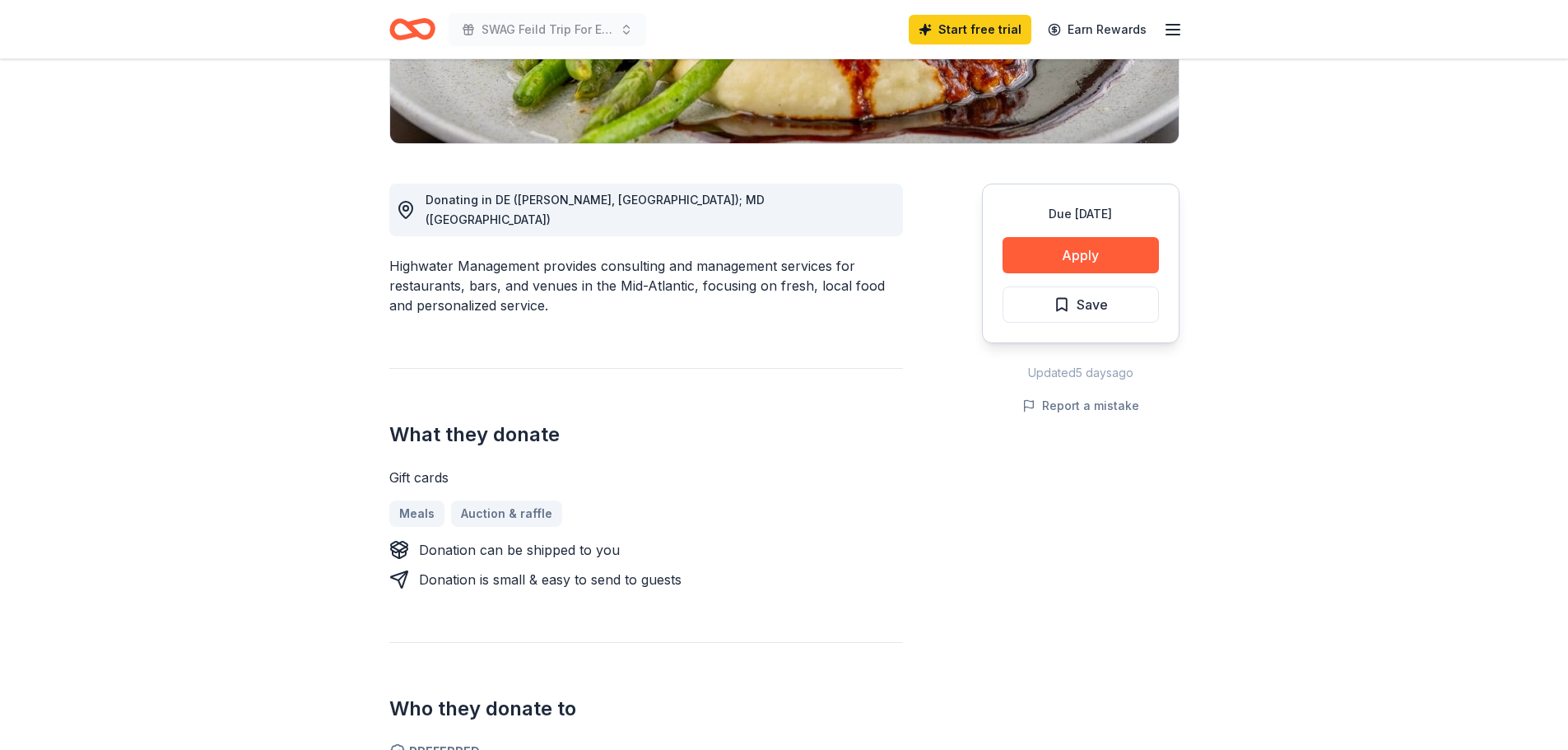
scroll to position [329, 0]
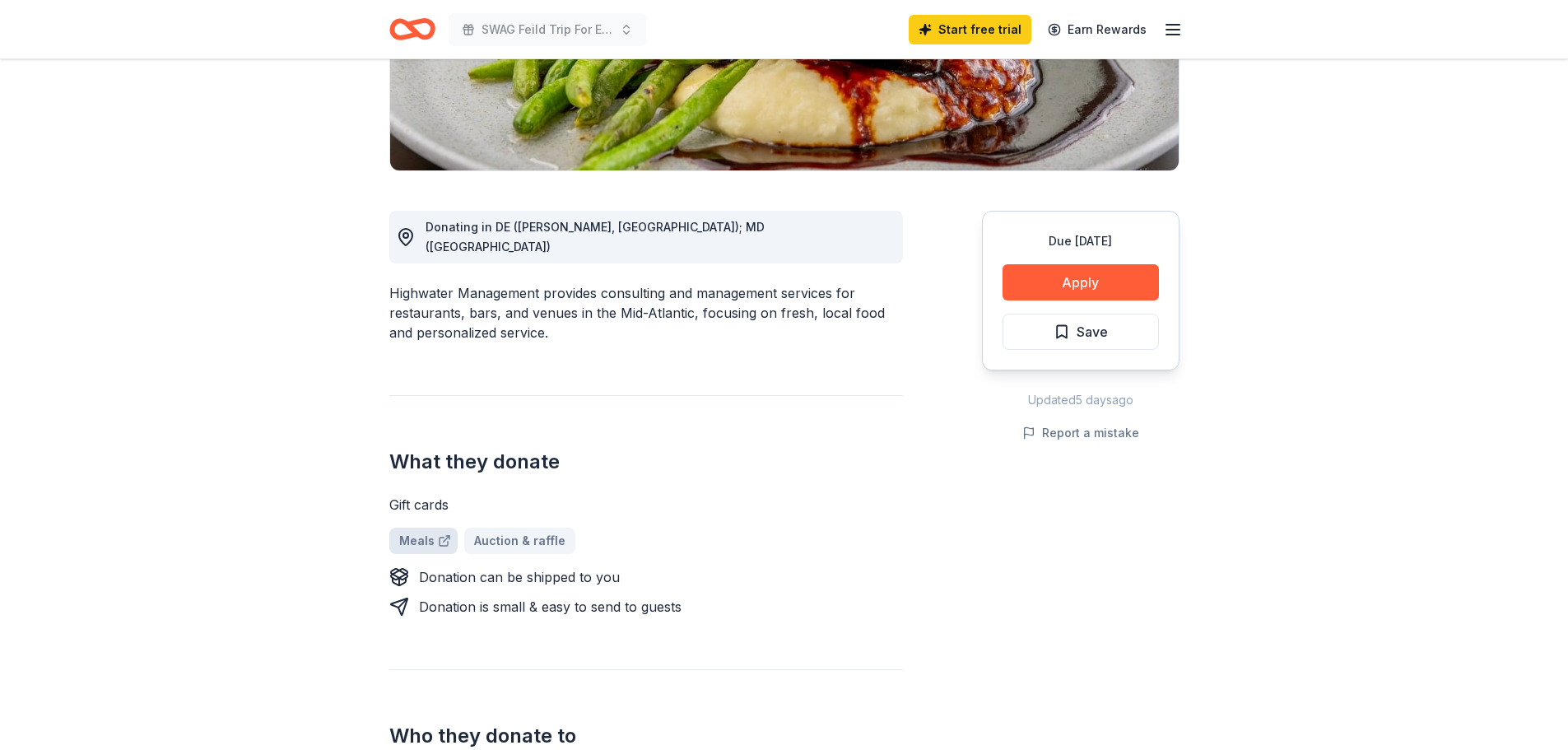
click at [416, 528] on link "Meals" at bounding box center [423, 541] width 68 height 26
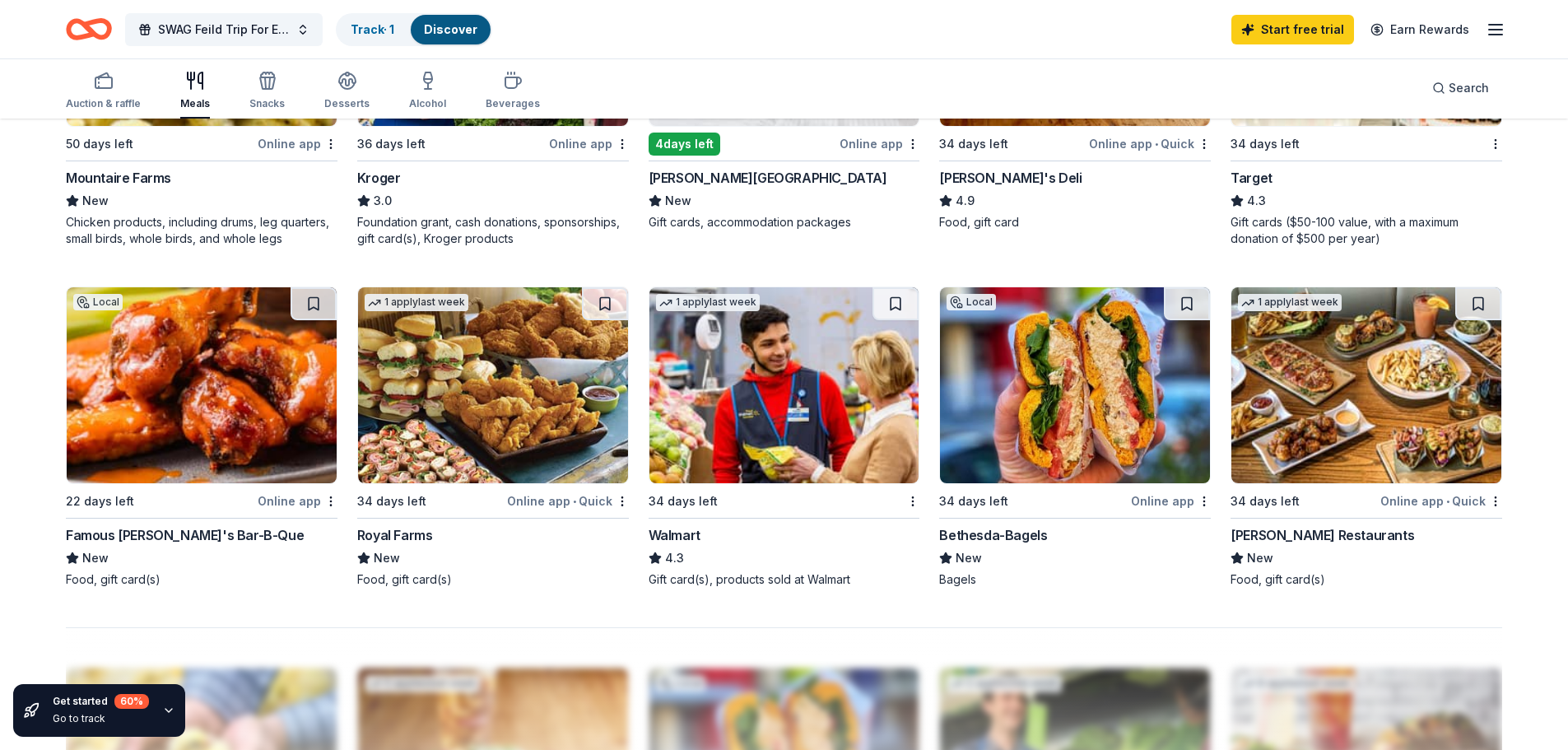
scroll to position [1071, 0]
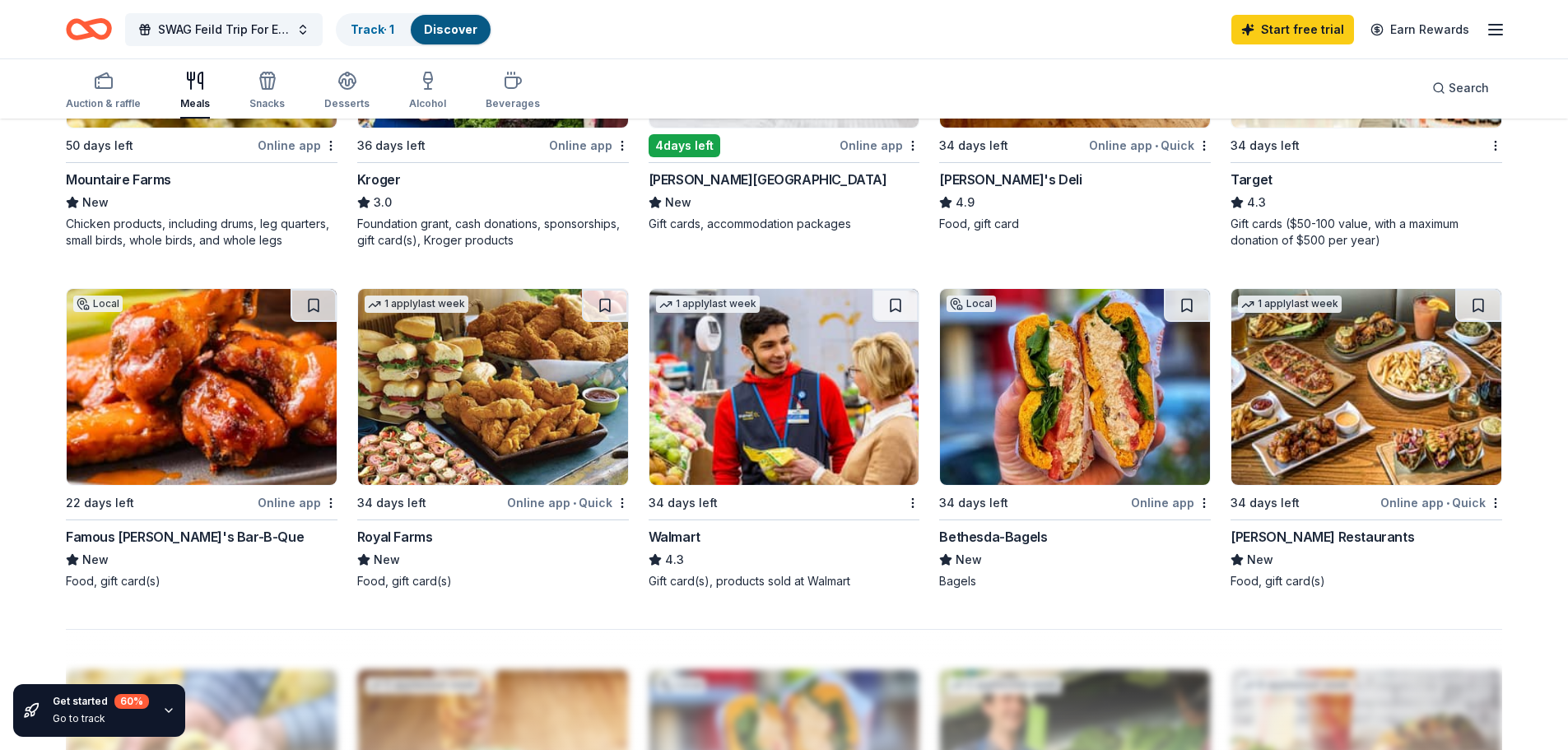
click at [754, 414] on img at bounding box center [784, 386] width 270 height 196
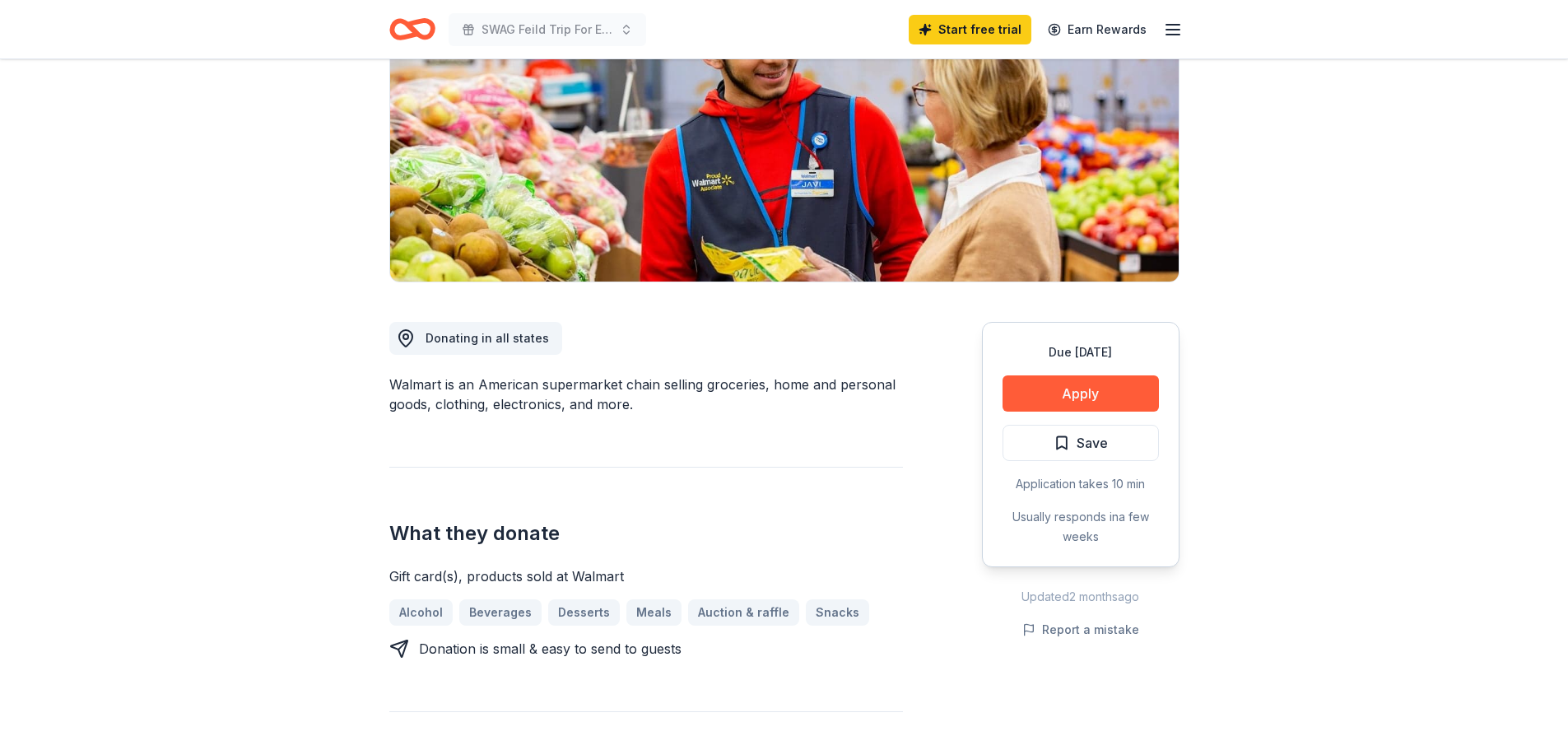
scroll to position [247, 0]
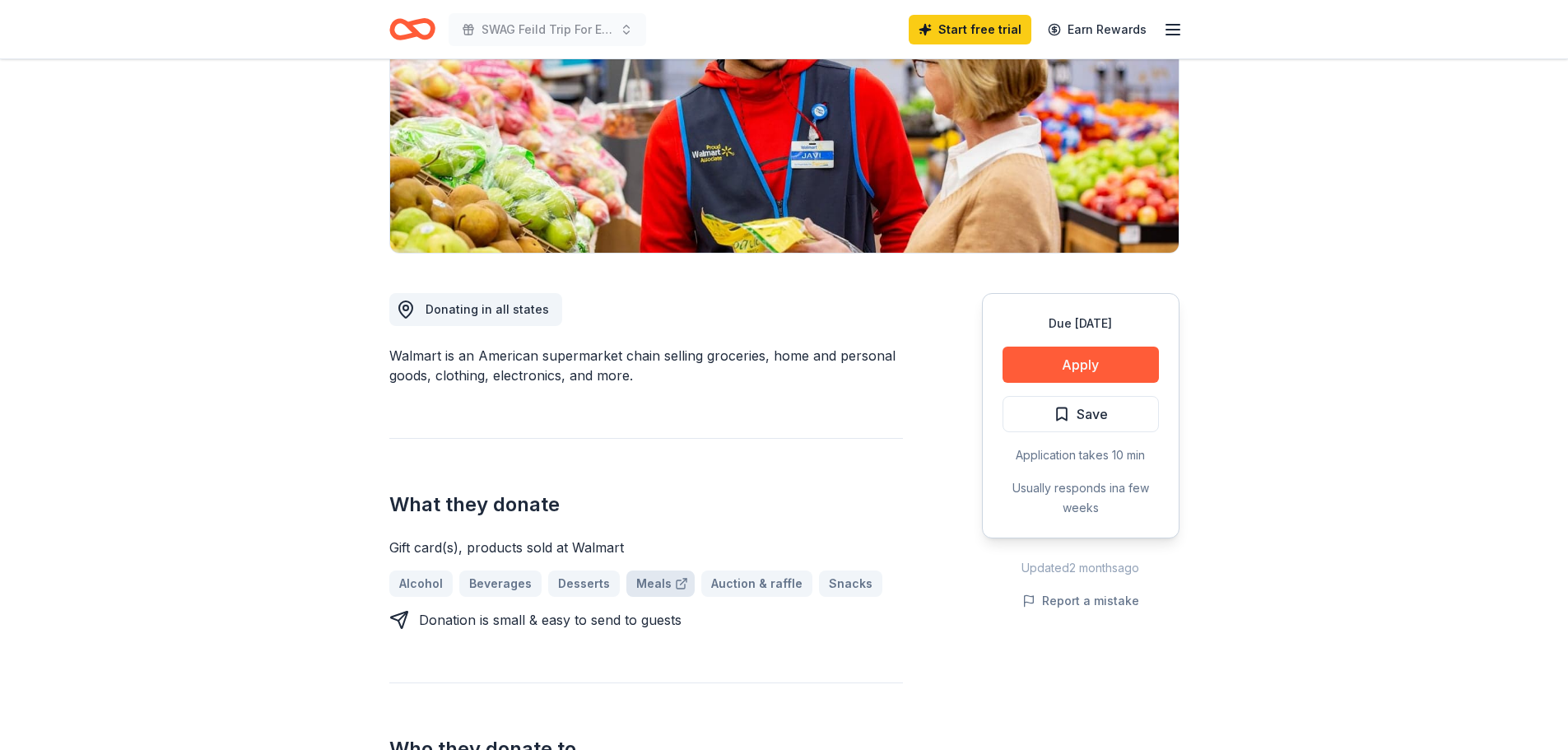
click at [641, 581] on link "Meals" at bounding box center [660, 584] width 68 height 26
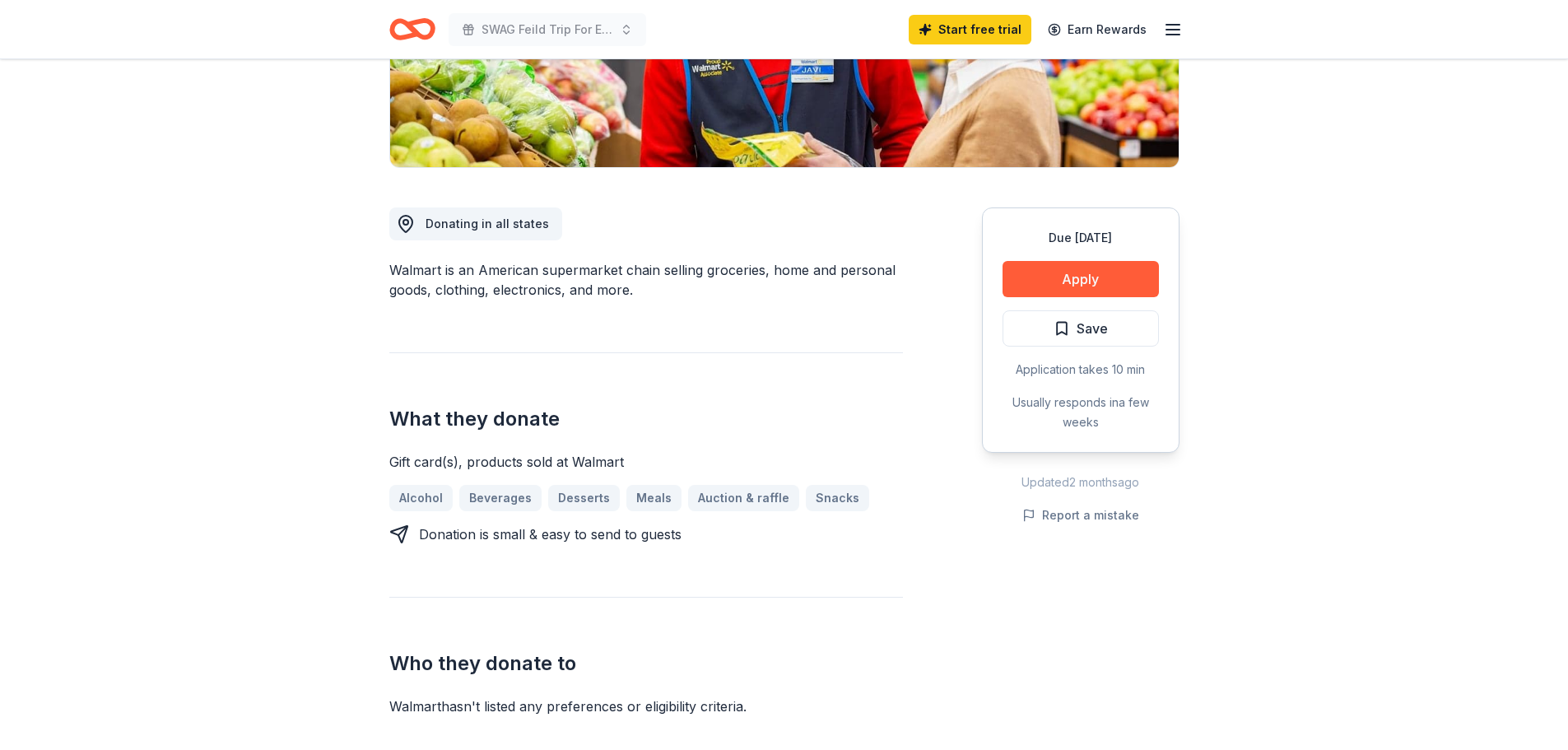
scroll to position [329, 0]
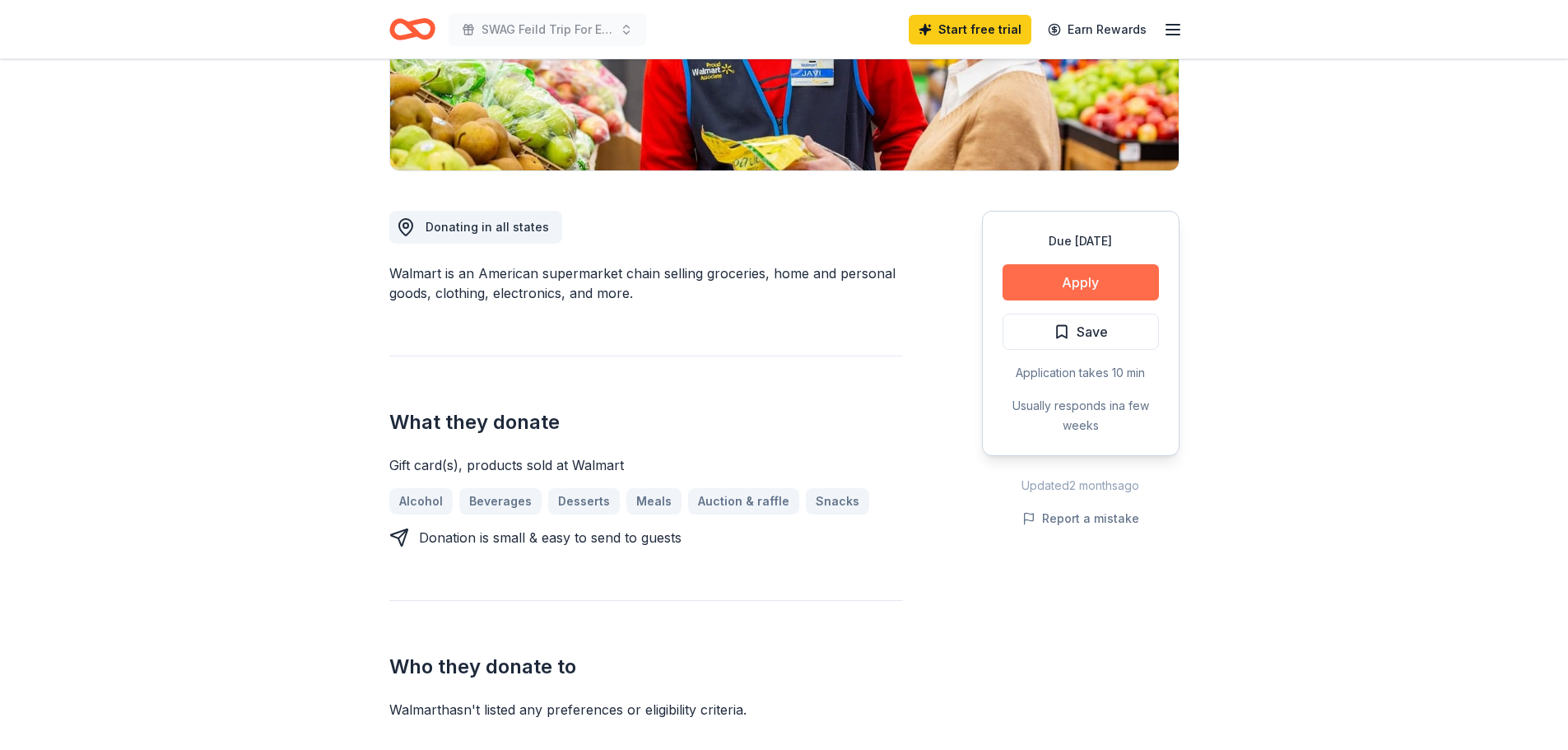
click at [1084, 269] on button "Apply" at bounding box center [1081, 282] width 157 height 37
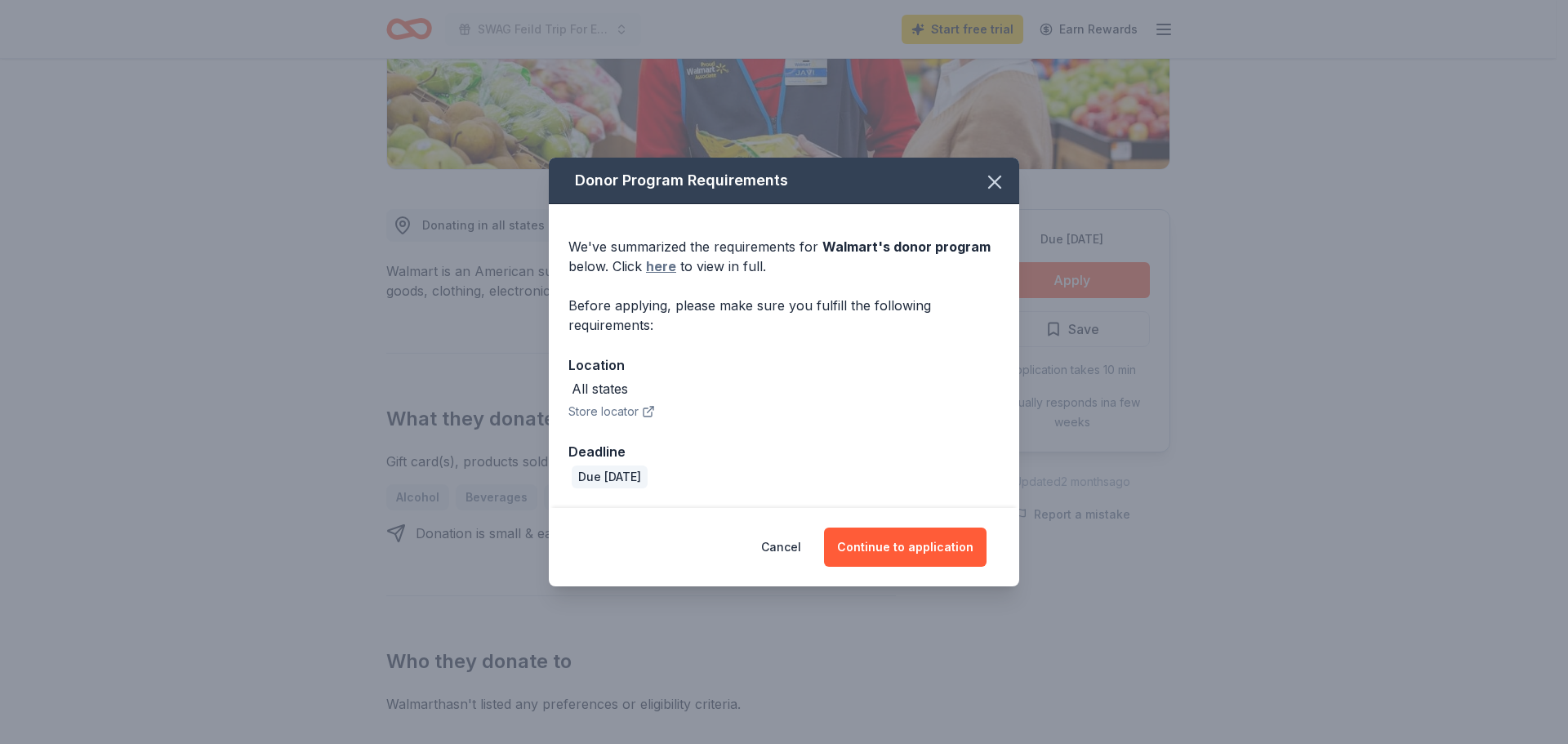
click at [654, 267] on link "here" at bounding box center [661, 266] width 30 height 20
click at [909, 549] on button "Continue to application" at bounding box center [905, 547] width 163 height 39
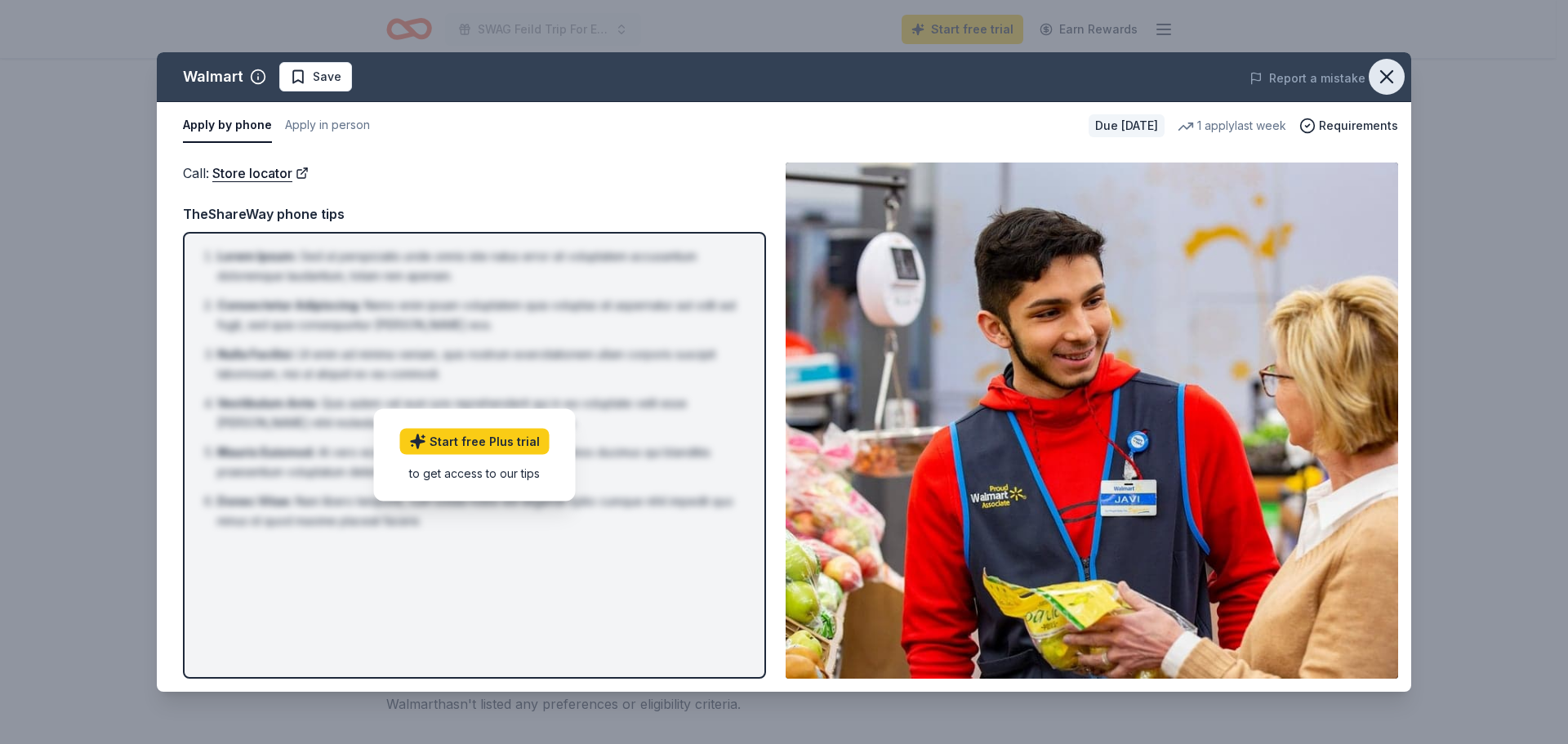
click at [1386, 73] on icon "button" at bounding box center [1387, 76] width 23 height 23
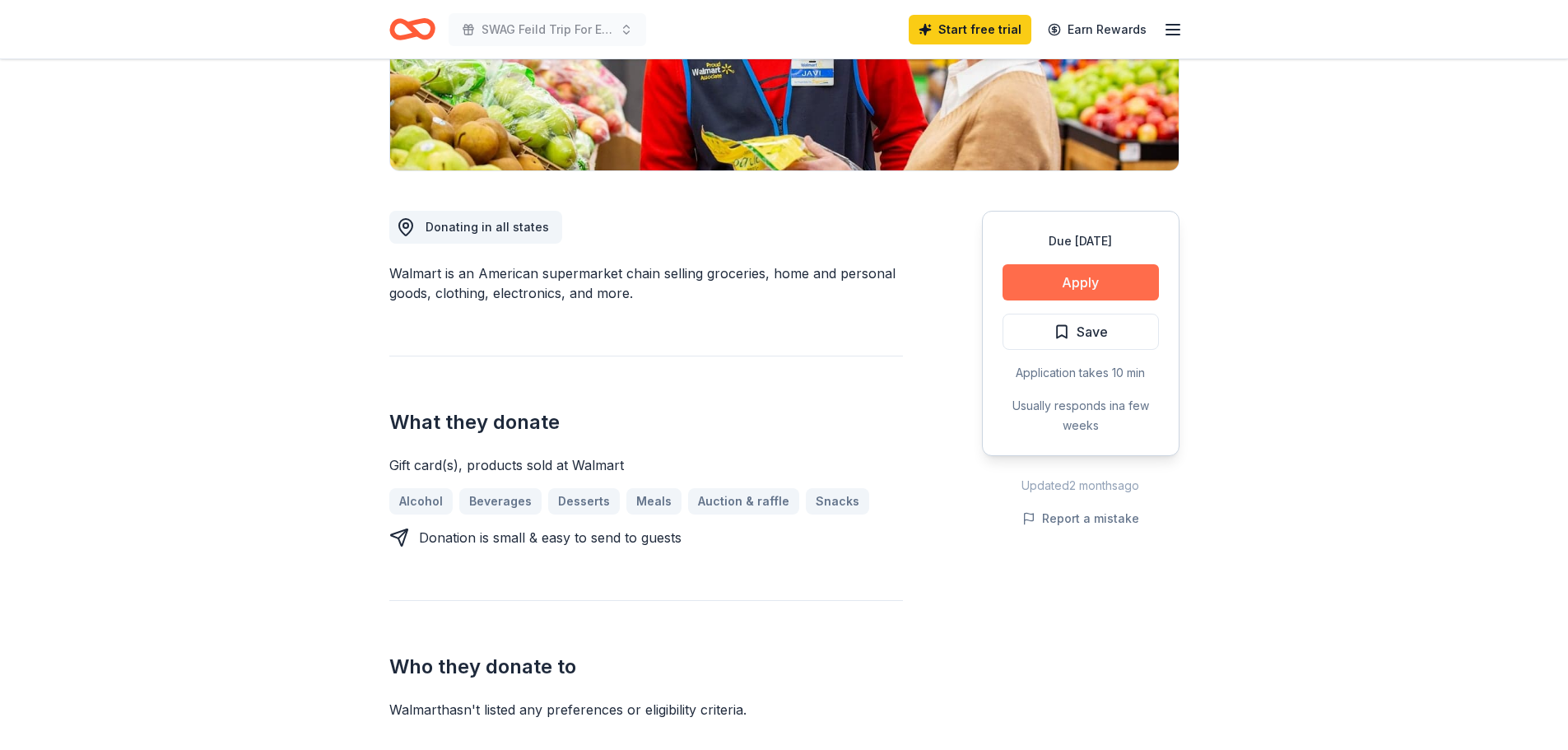
click at [1098, 280] on button "Apply" at bounding box center [1081, 282] width 157 height 37
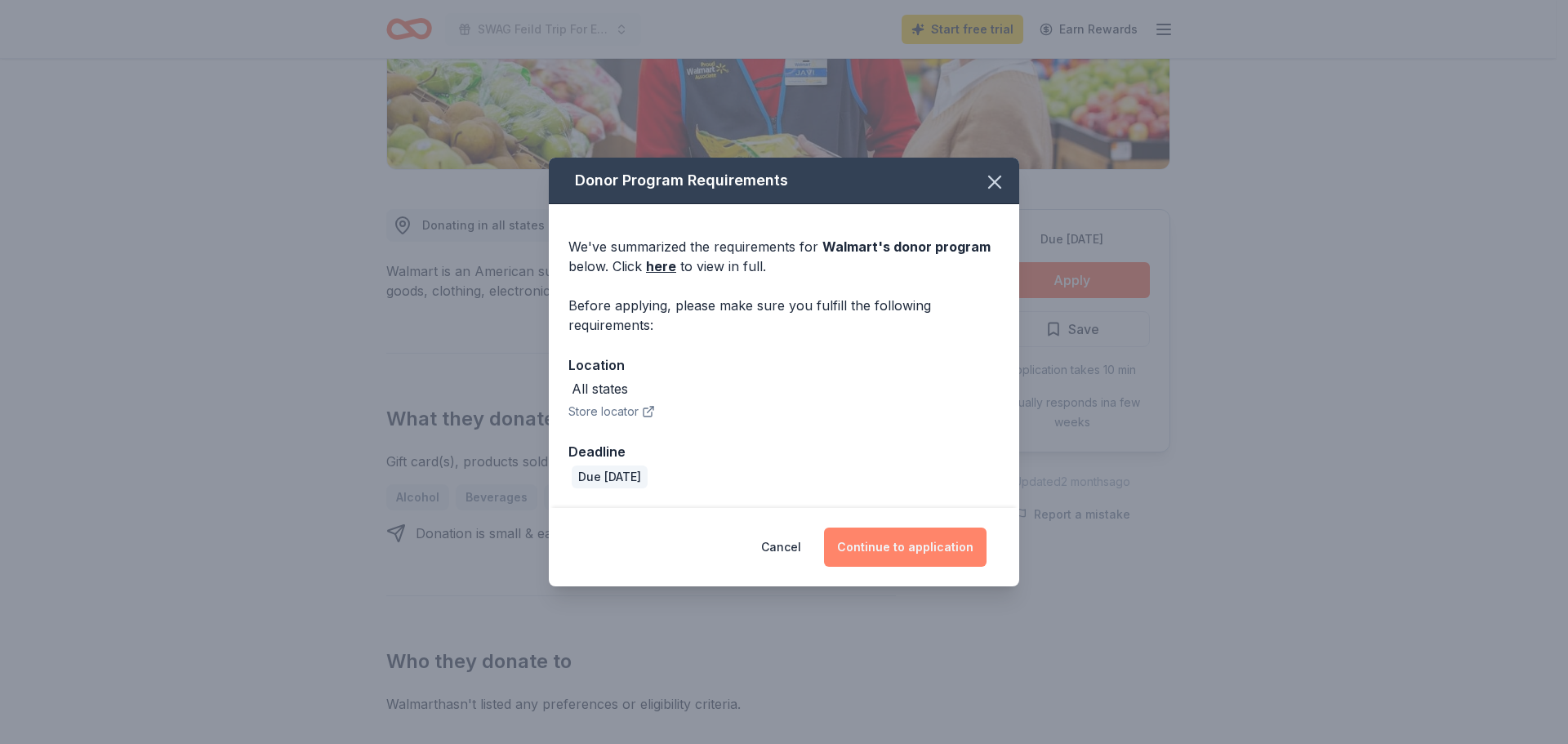
click at [902, 548] on button "Continue to application" at bounding box center [905, 547] width 163 height 39
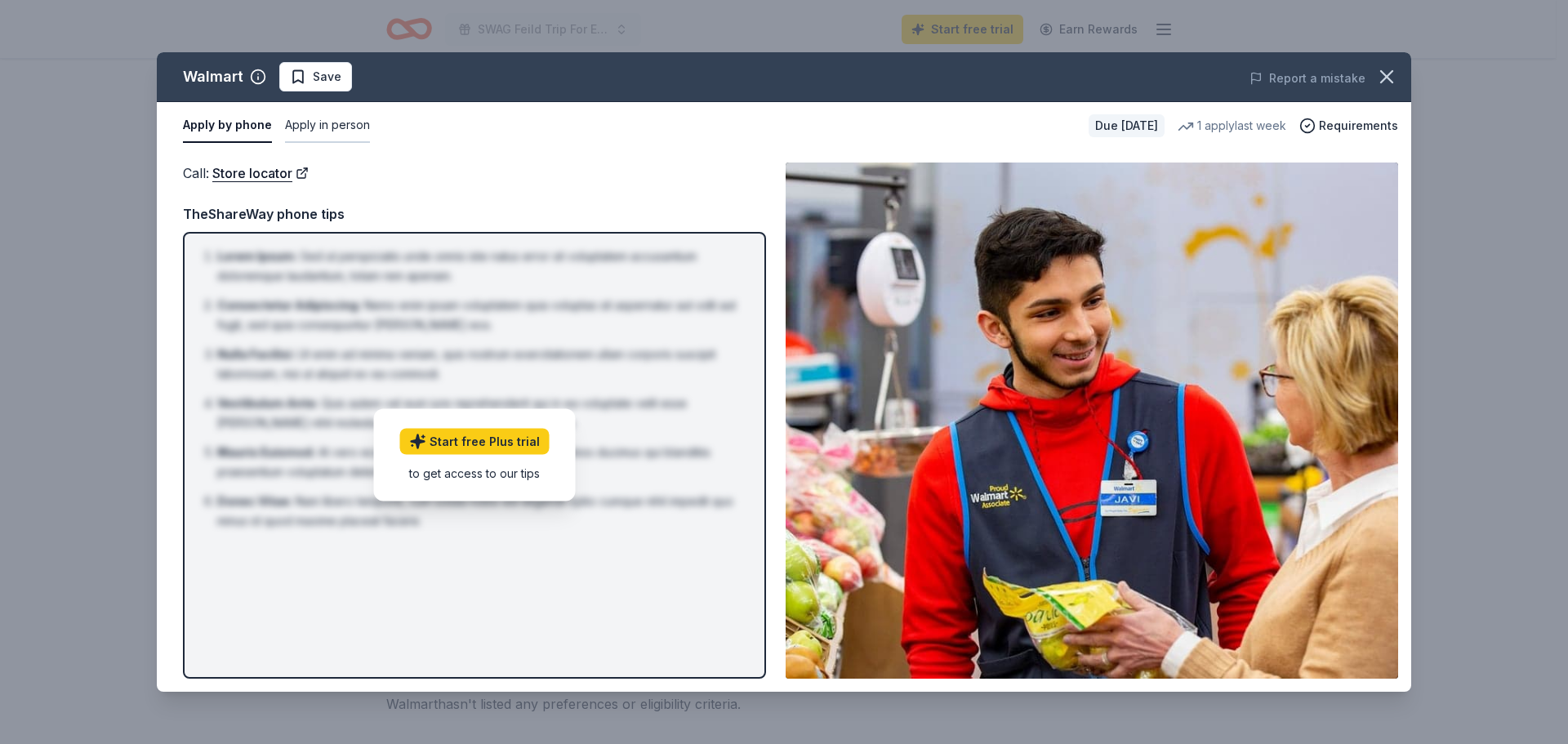
click at [330, 125] on button "Apply in person" at bounding box center [326, 126] width 85 height 34
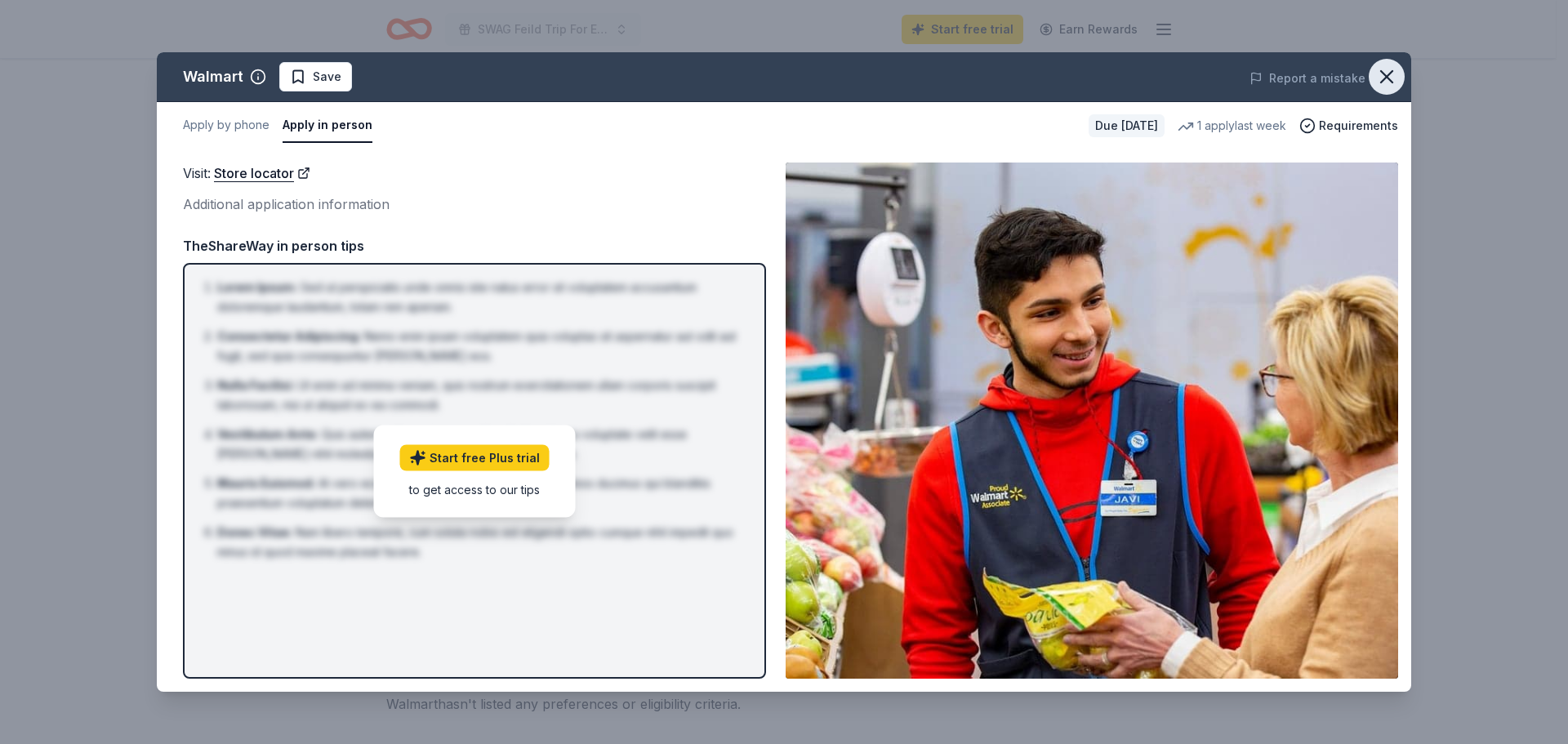
click at [1383, 73] on icon "button" at bounding box center [1387, 76] width 11 height 11
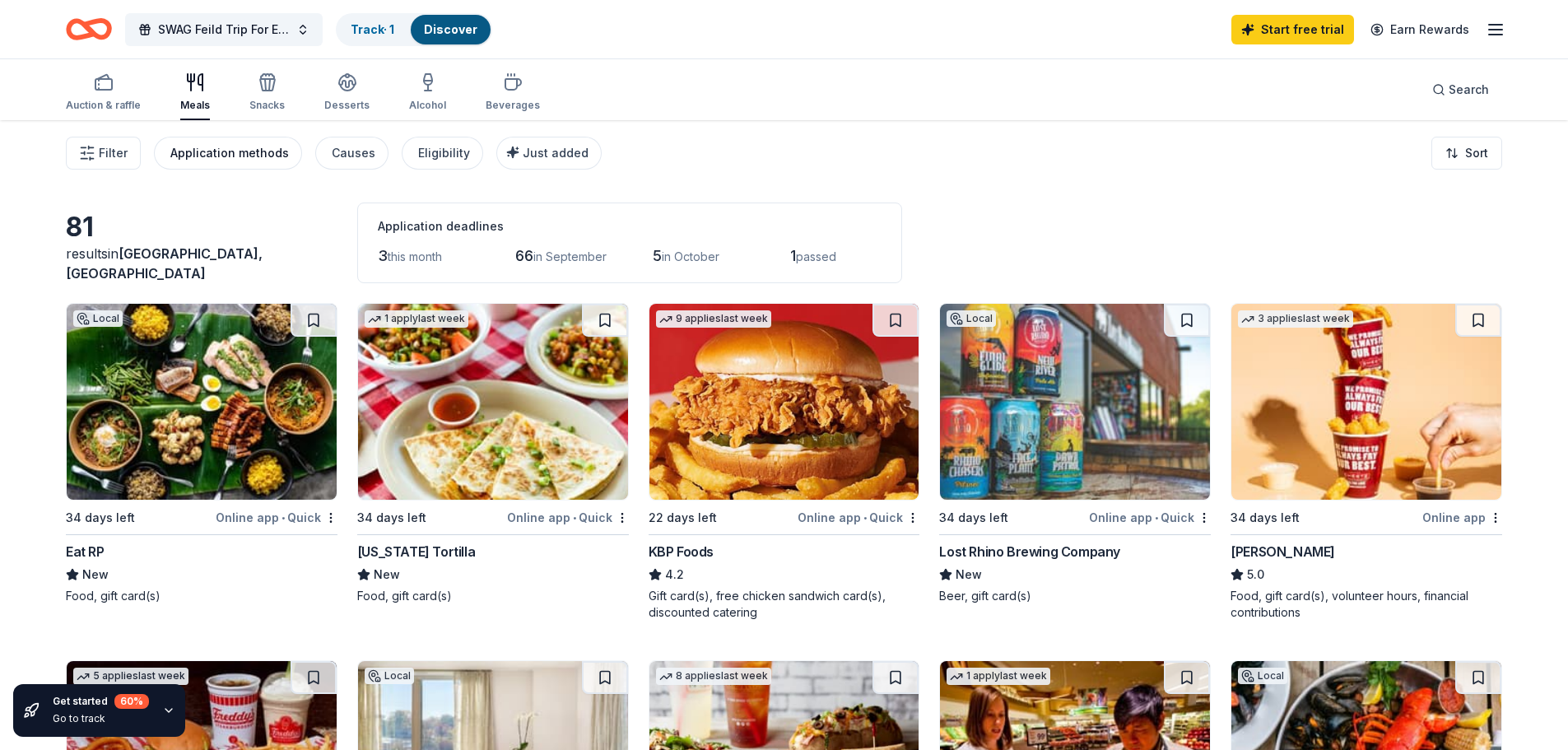
click at [214, 156] on div "Application methods" at bounding box center [230, 153] width 118 height 20
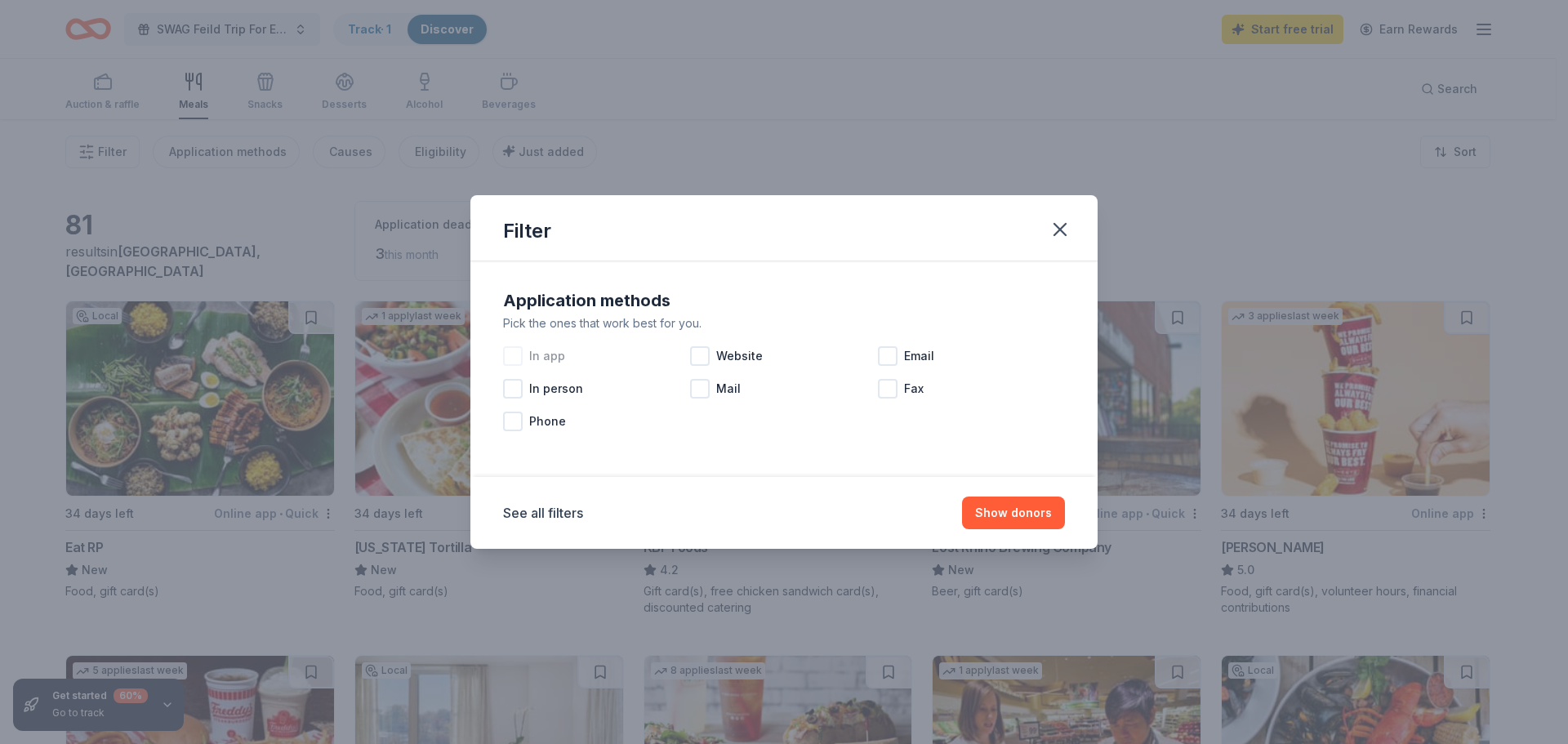
click at [511, 356] on div at bounding box center [512, 355] width 20 height 20
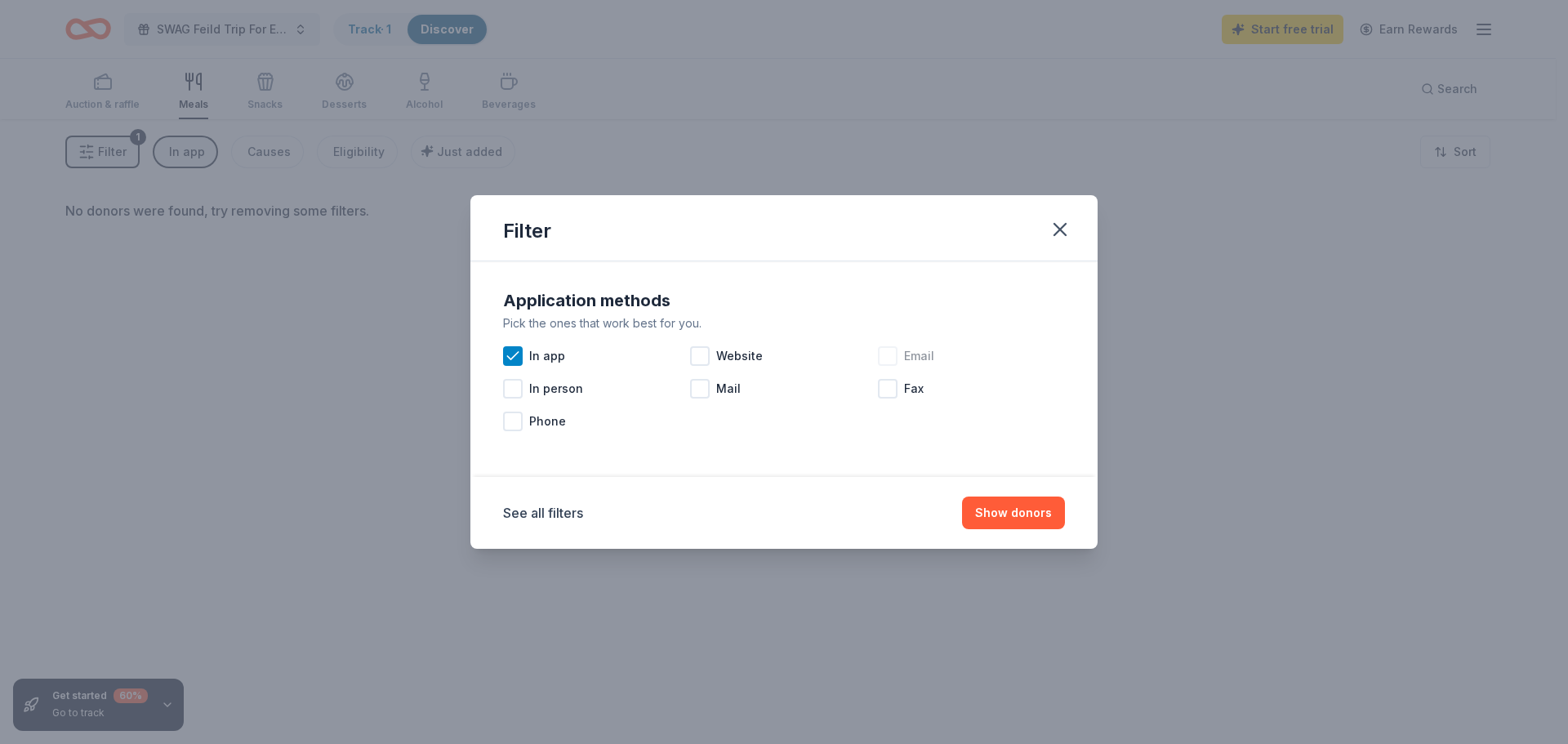
click at [888, 352] on div at bounding box center [887, 355] width 20 height 20
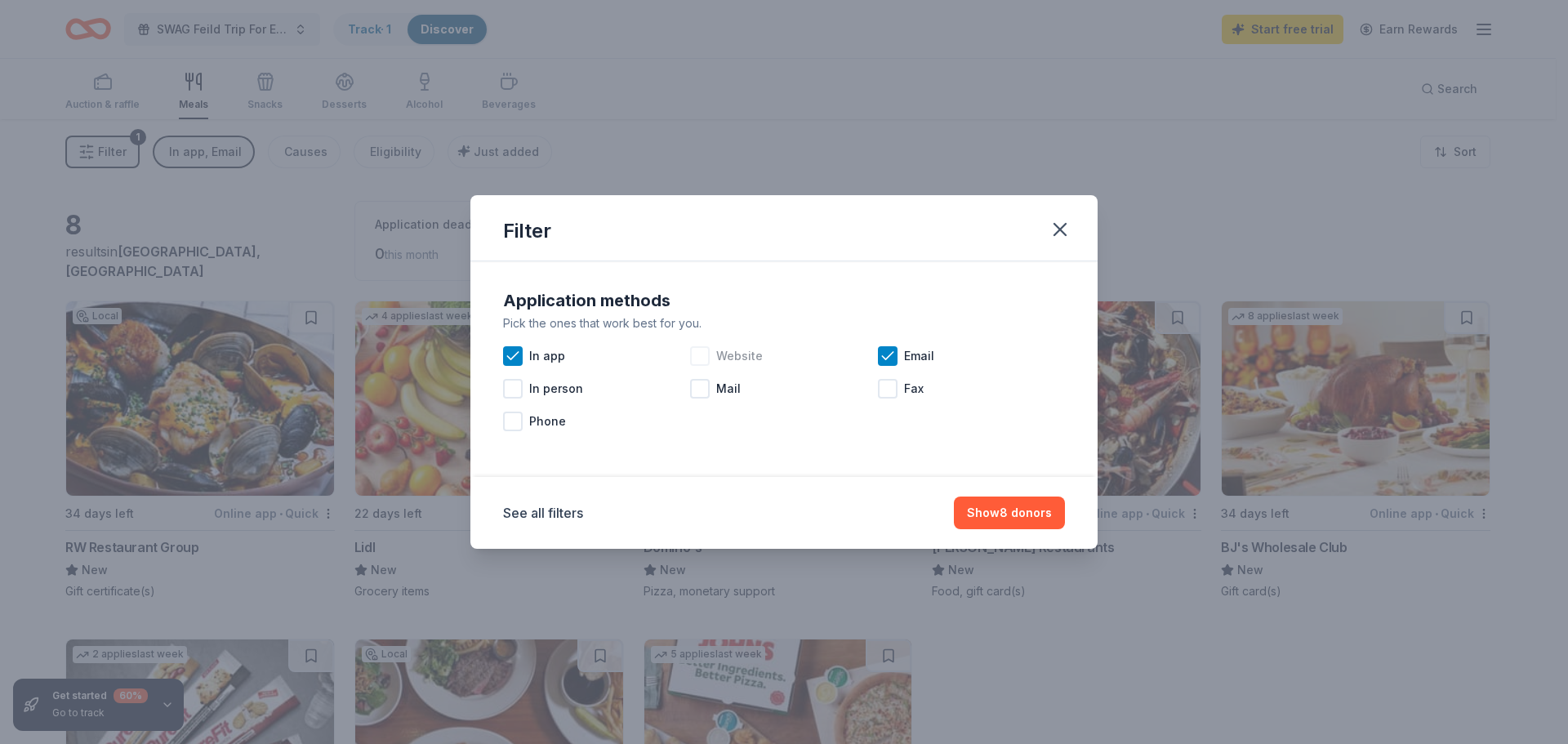
click at [702, 360] on div at bounding box center [699, 355] width 20 height 20
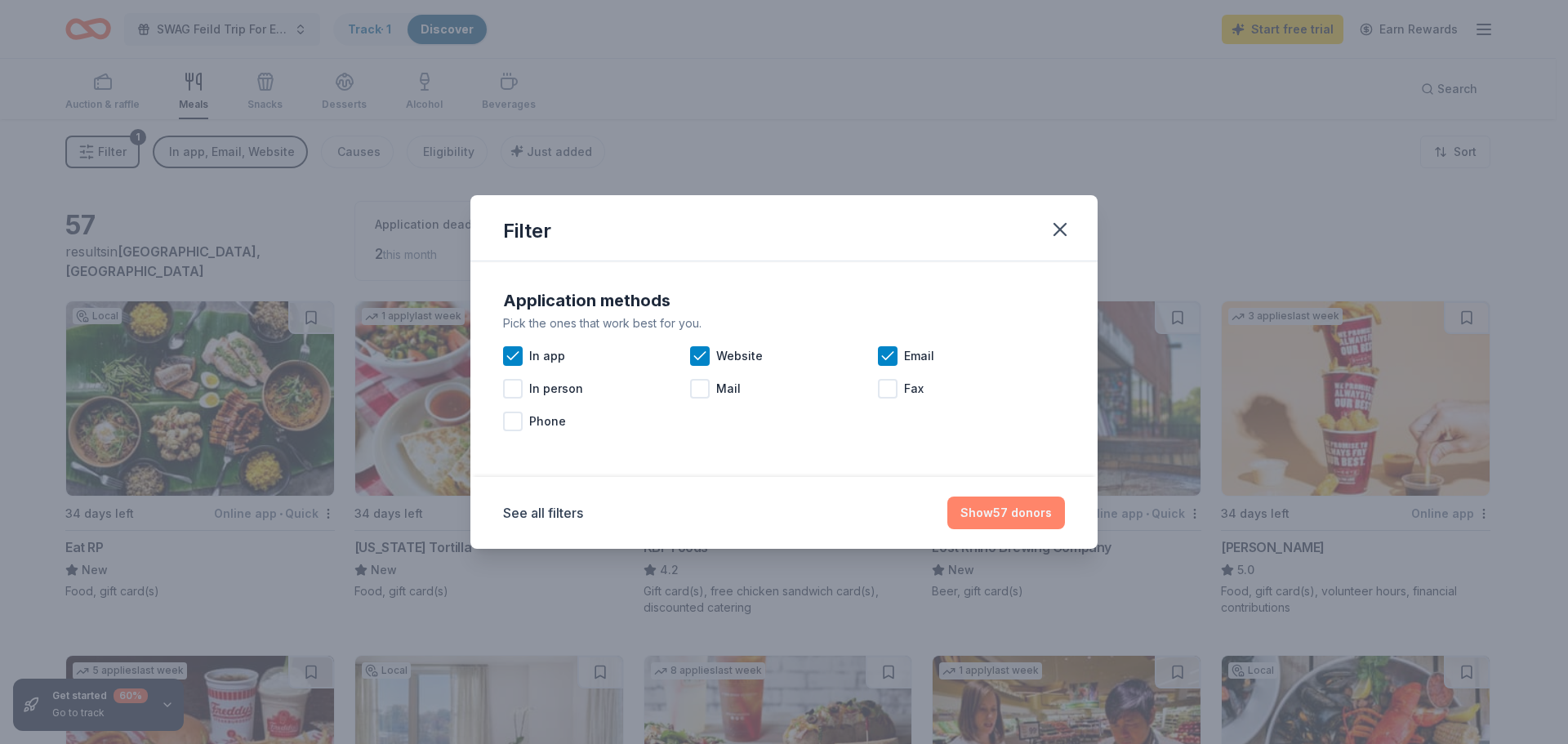
click at [992, 515] on button "Show 57 donors" at bounding box center [1006, 512] width 117 height 33
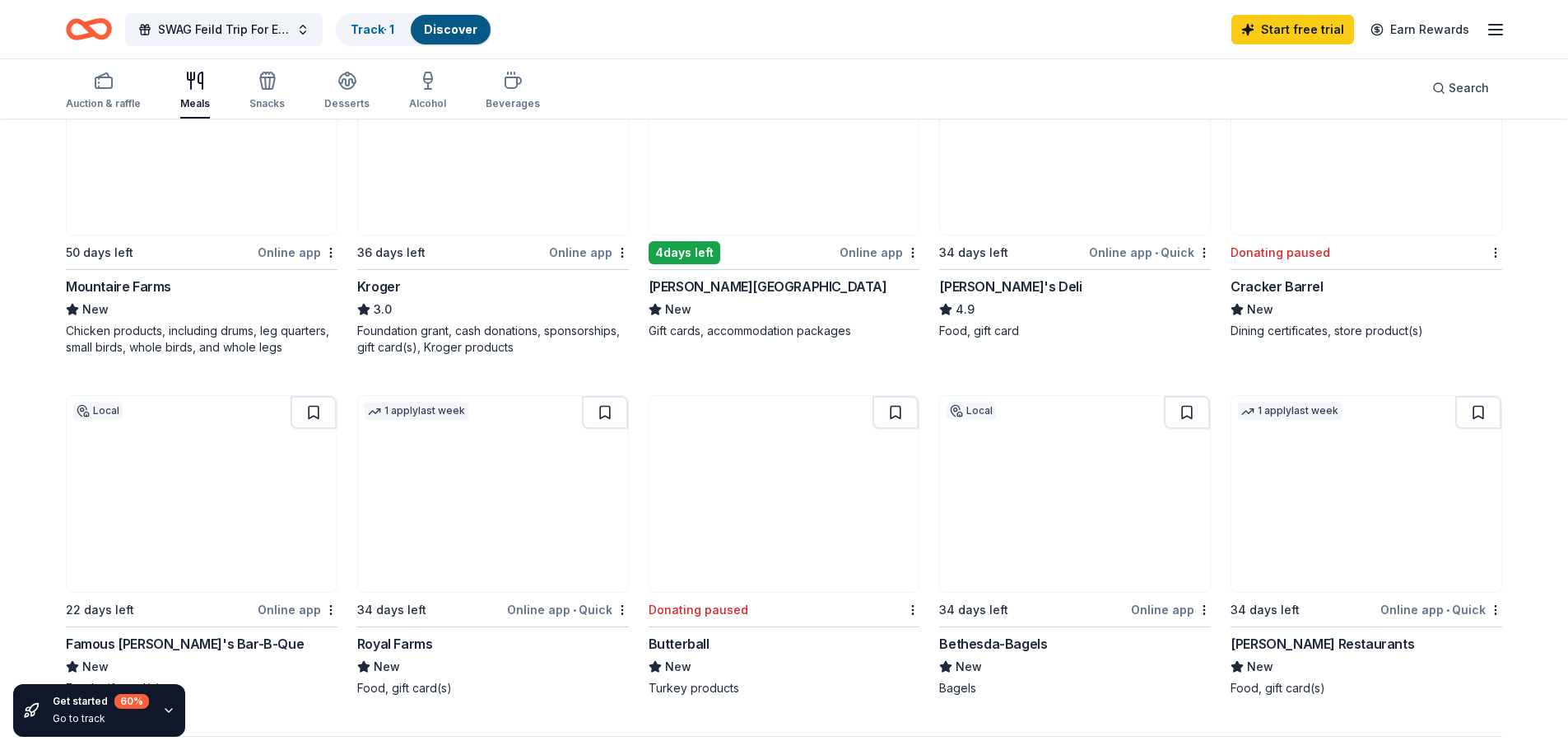
scroll to position [1033, 0]
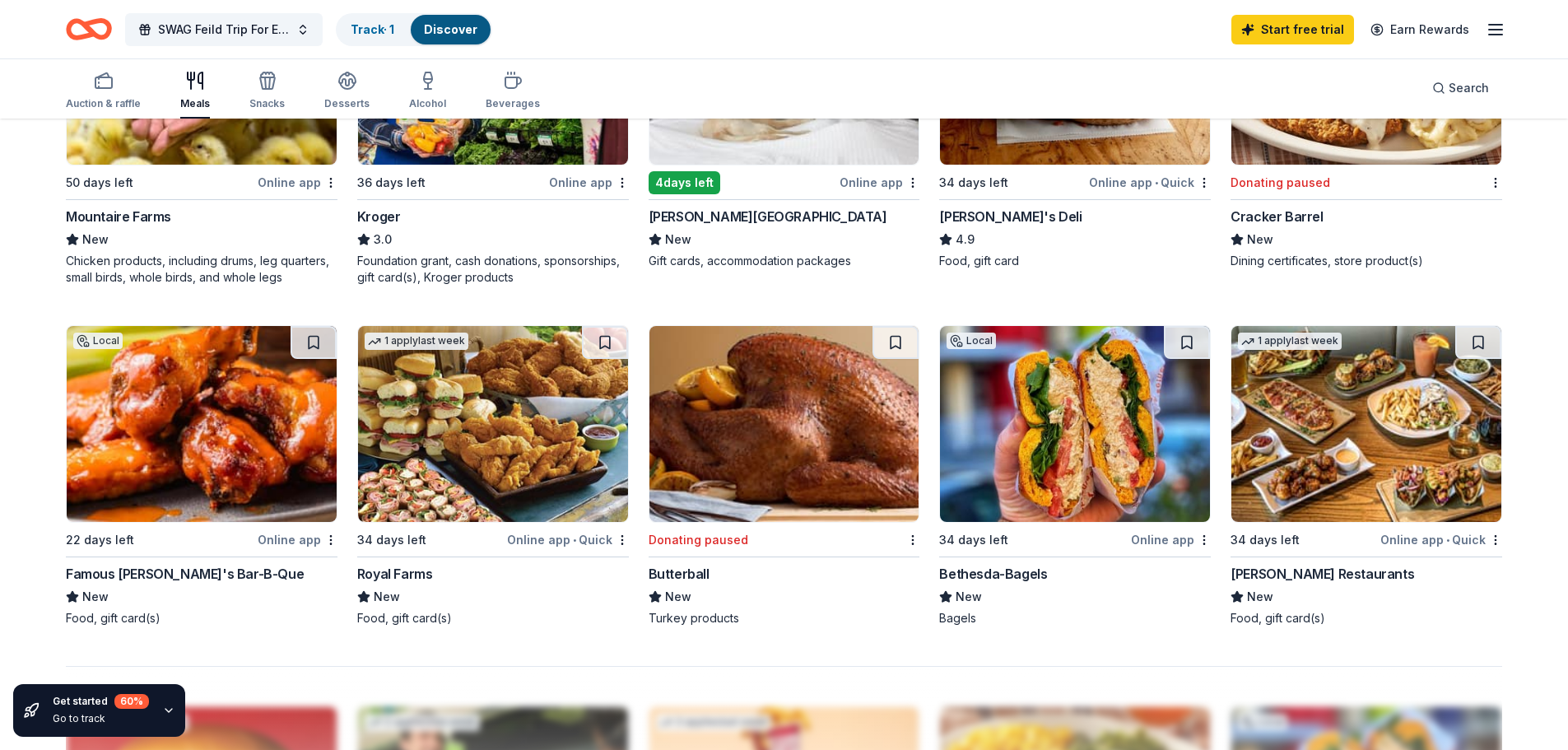
click at [186, 400] on img at bounding box center [202, 424] width 270 height 196
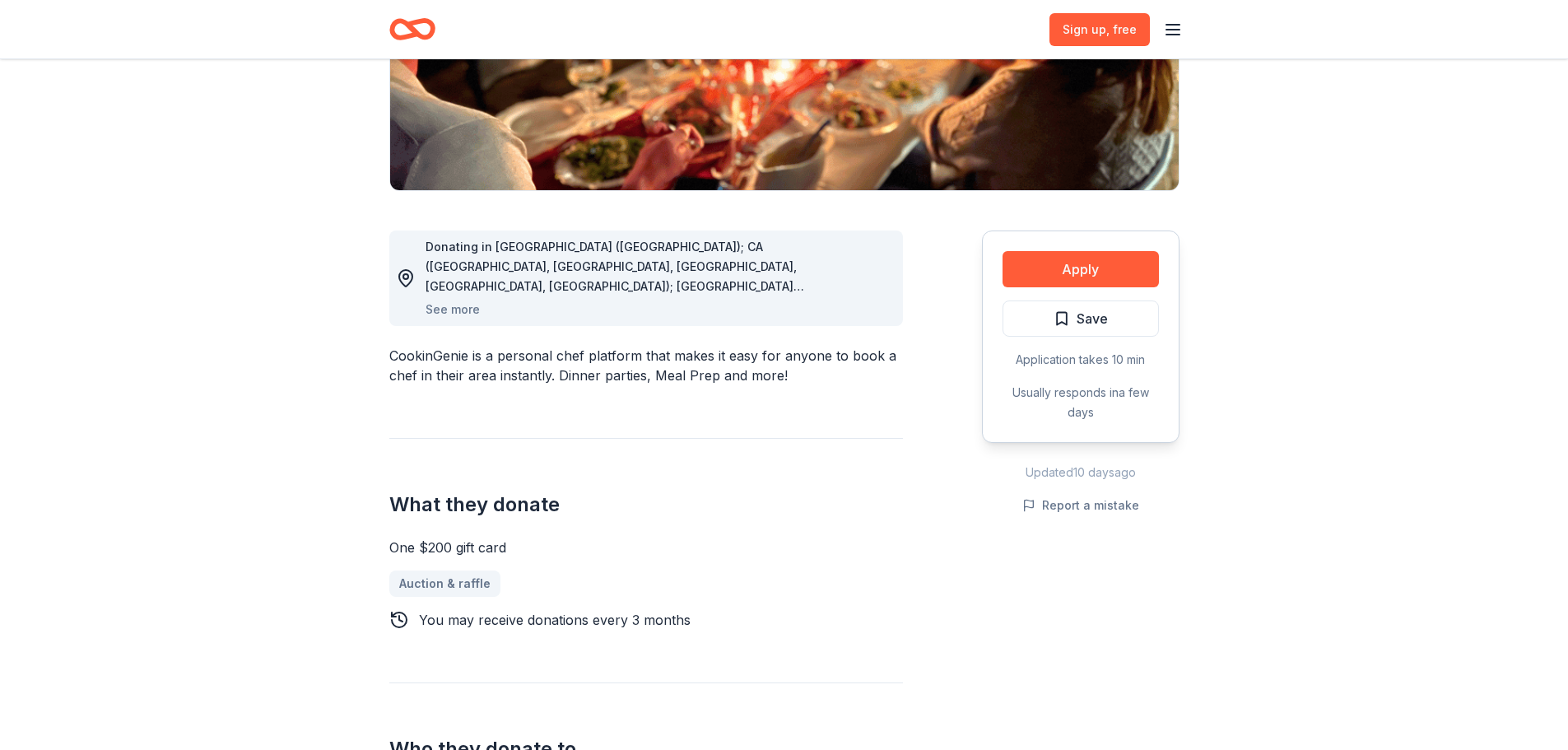
scroll to position [329, 0]
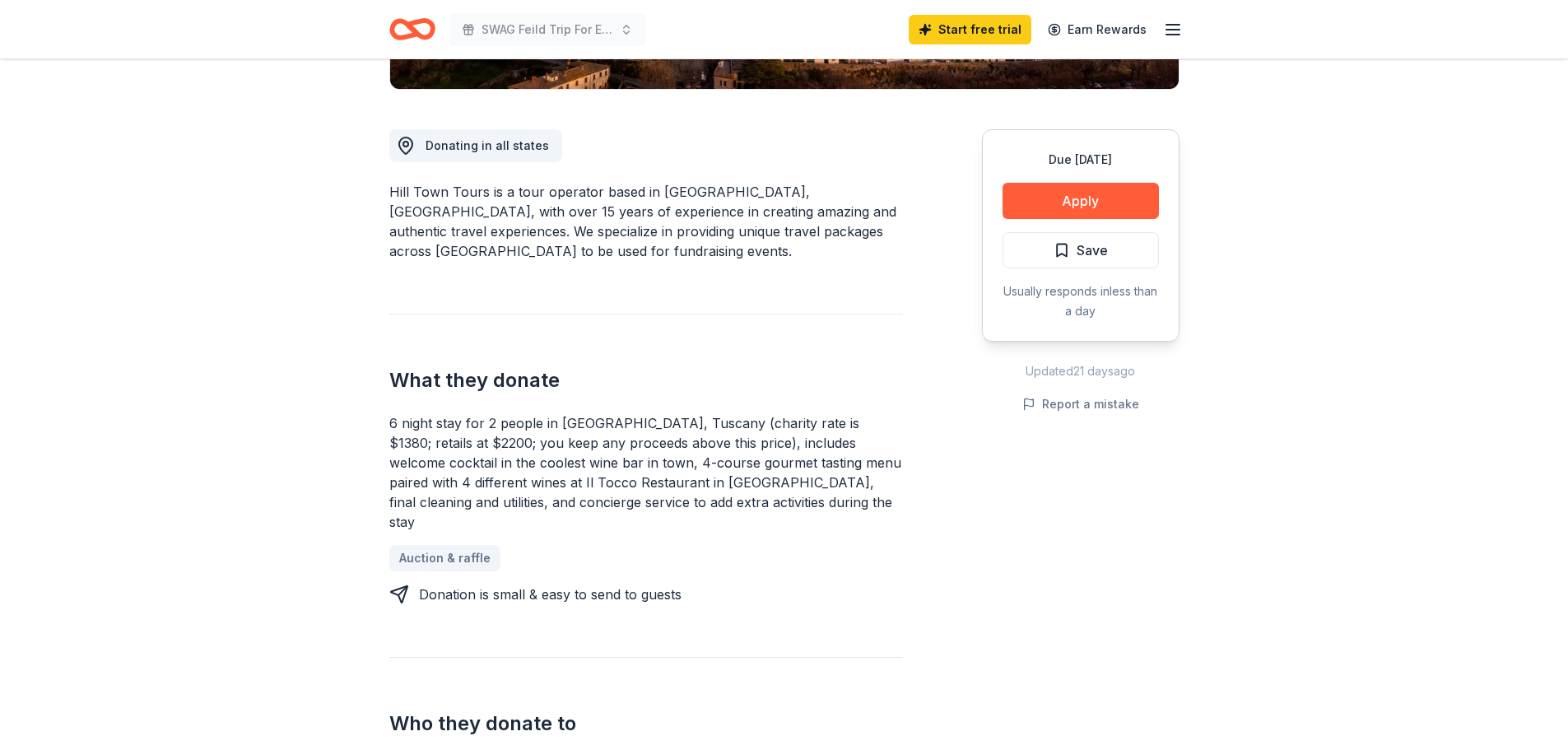
scroll to position [412, 0]
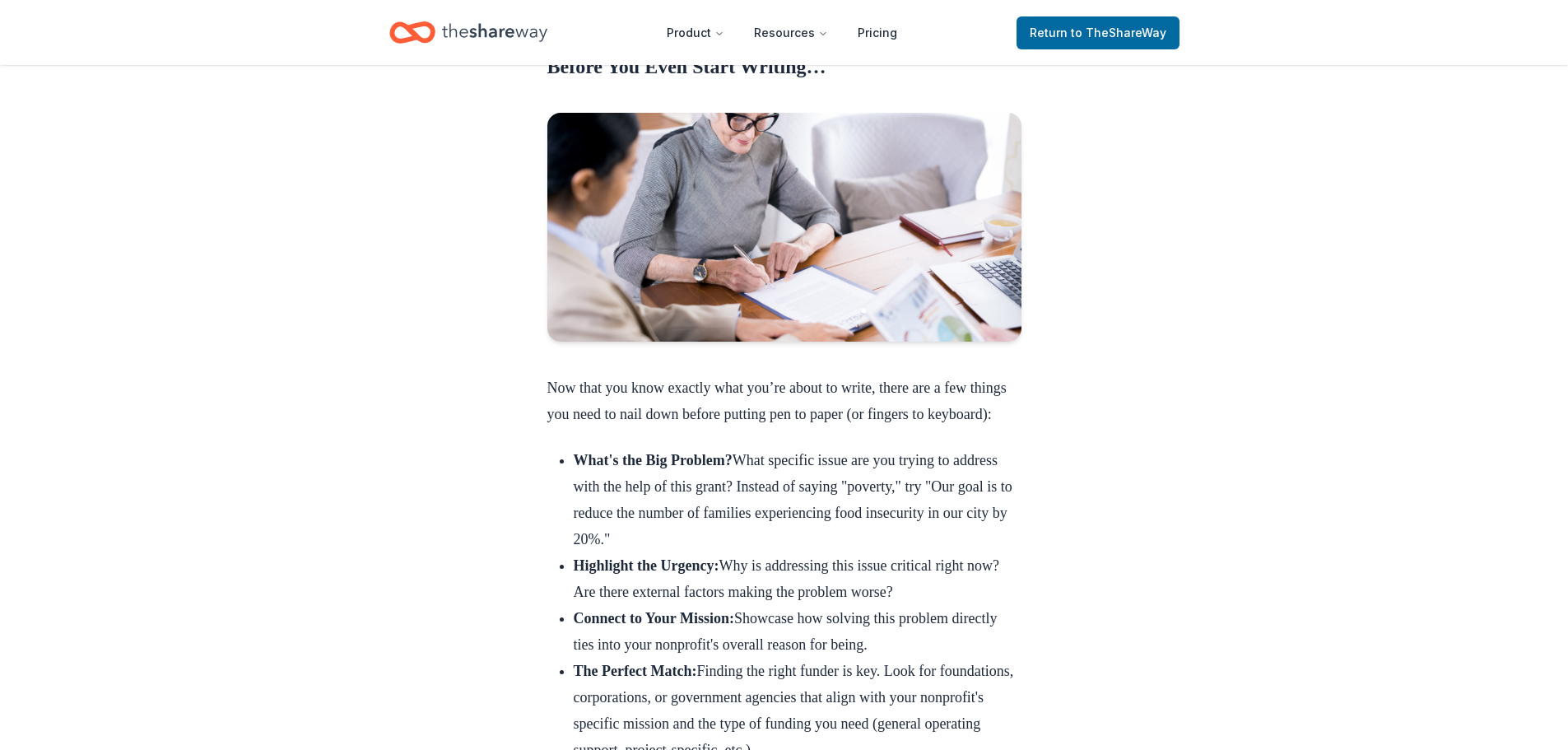
scroll to position [1729, 0]
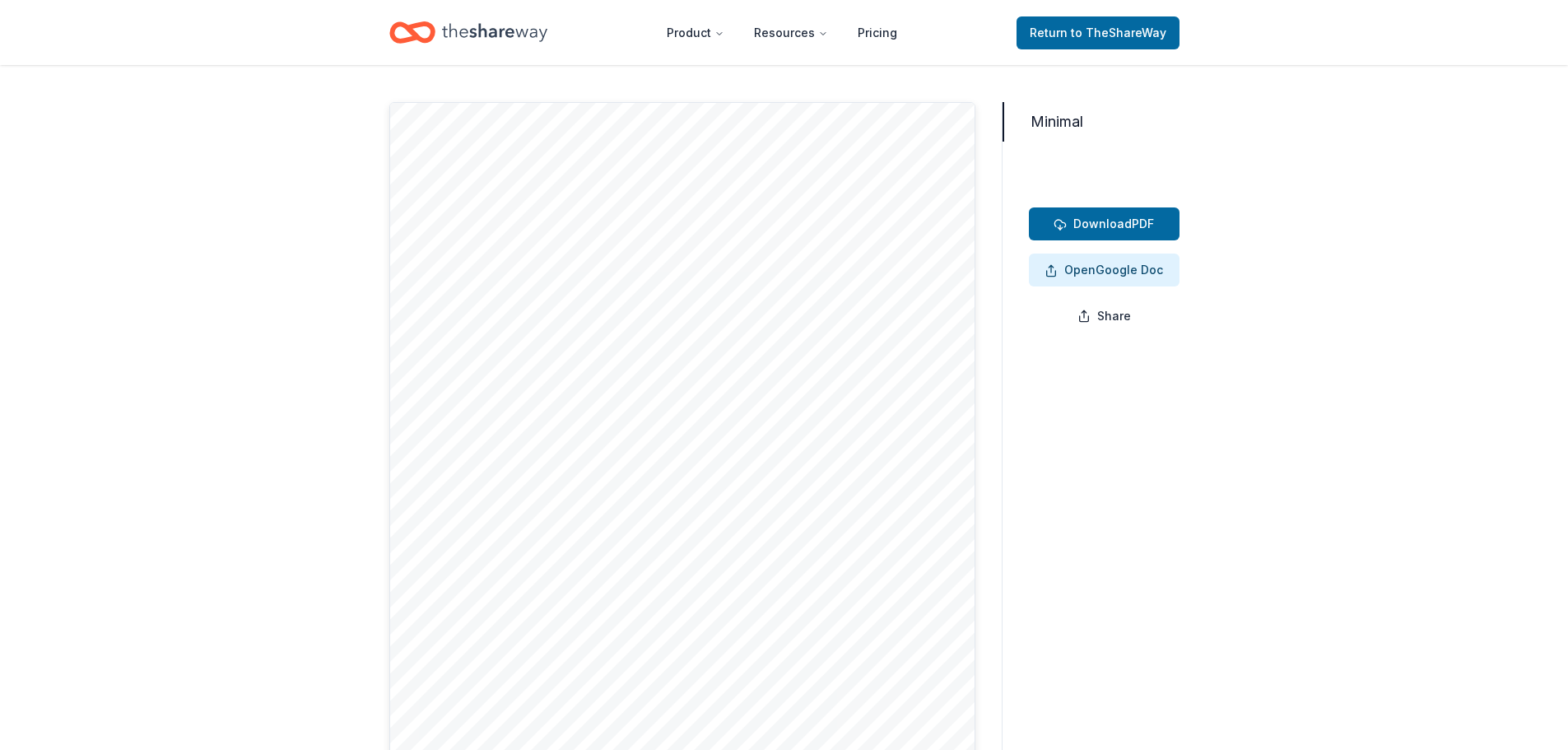
scroll to position [98, 0]
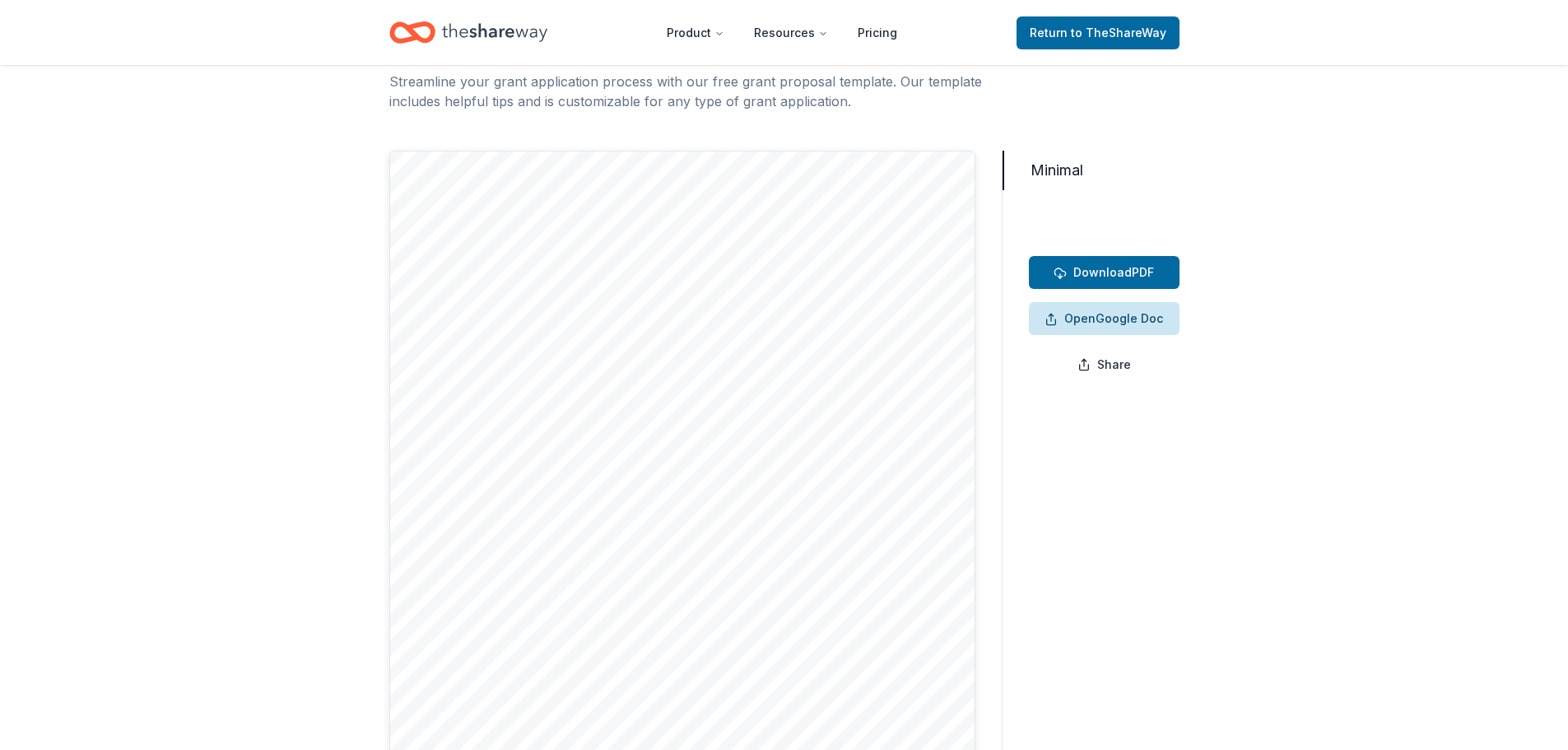
click at [1105, 314] on span "Open Google Doc" at bounding box center [1103, 318] width 118 height 20
click at [1096, 274] on span "Download" at bounding box center [1102, 272] width 58 height 14
